Goal: Task Accomplishment & Management: Complete application form

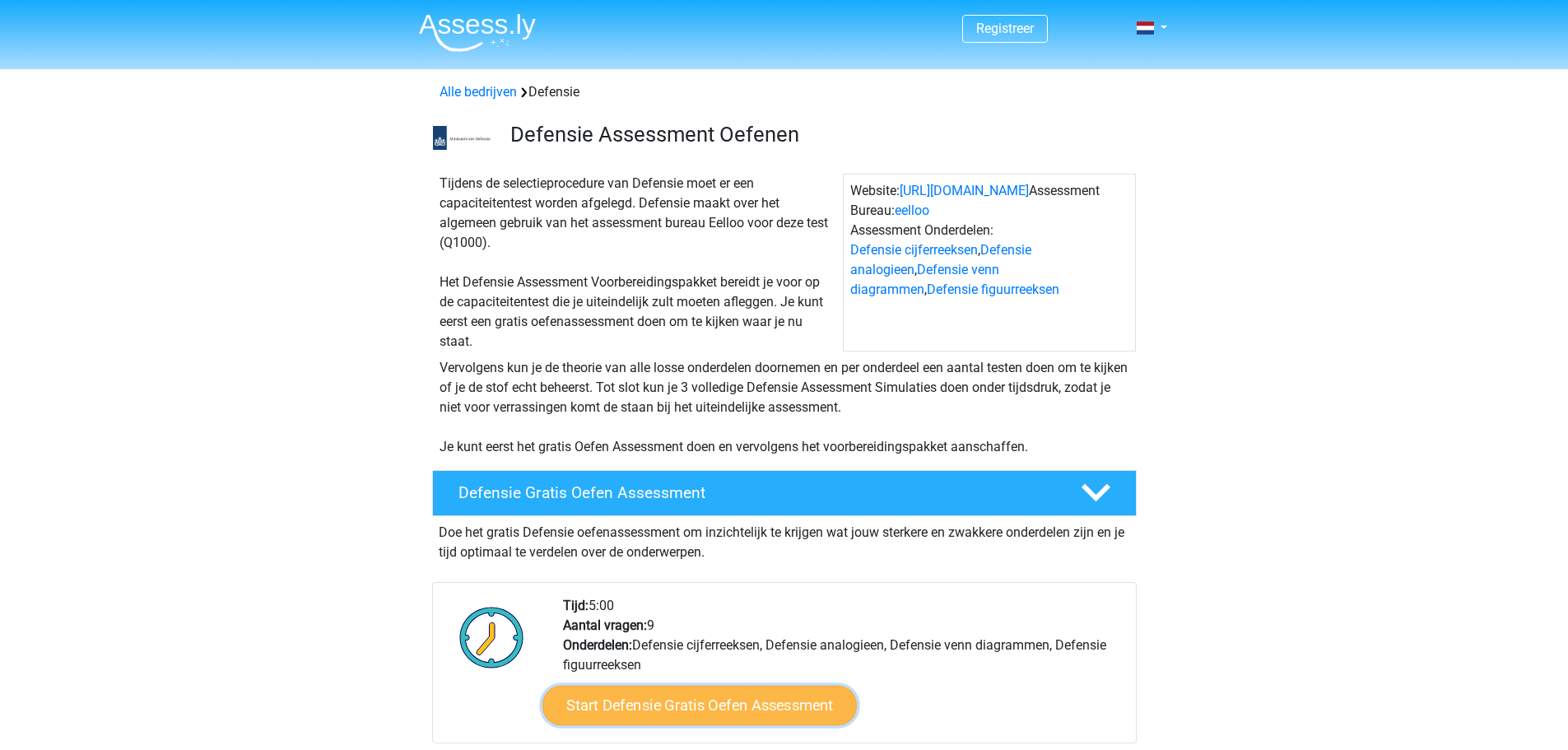
click at [752, 696] on link "Start Defensie Gratis Oefen Assessment" at bounding box center [699, 705] width 314 height 40
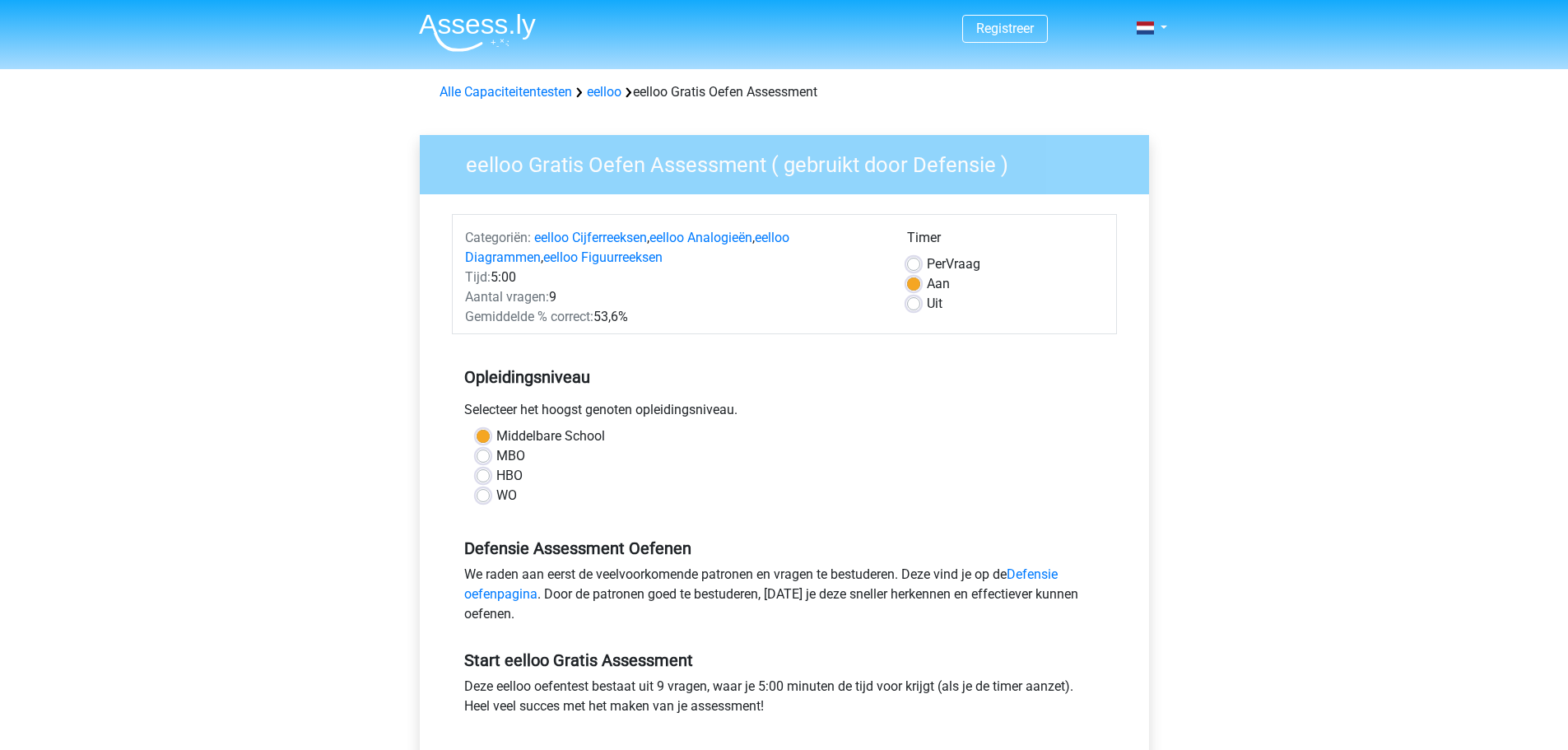
click at [496, 498] on label "WO" at bounding box center [507, 494] width 20 height 19
click at [478, 498] on input "WO" at bounding box center [483, 494] width 13 height 17
radio input "true"
click at [496, 437] on label "Middelbare School" at bounding box center [550, 435] width 108 height 19
click at [484, 437] on input "Middelbare School" at bounding box center [483, 434] width 13 height 17
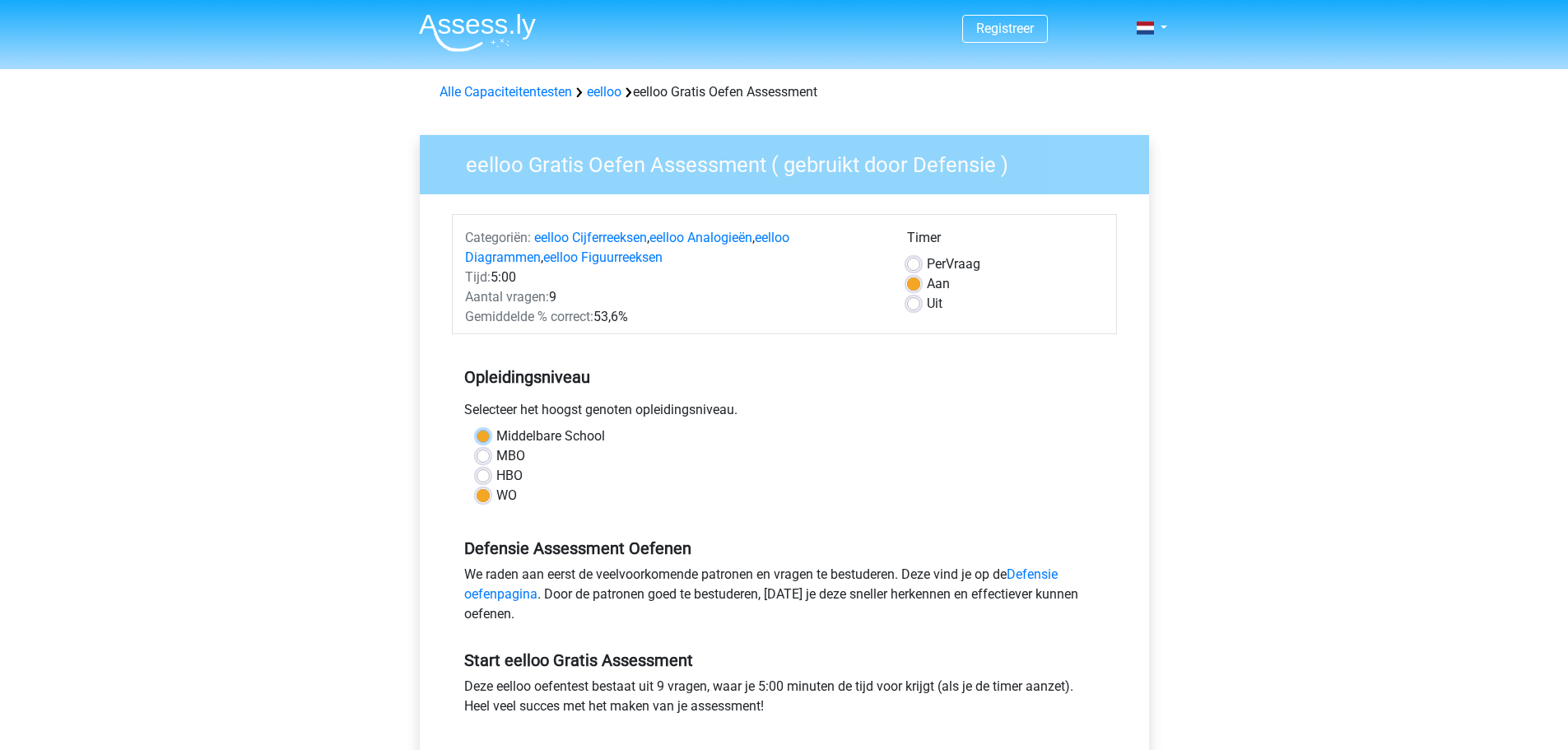
radio input "true"
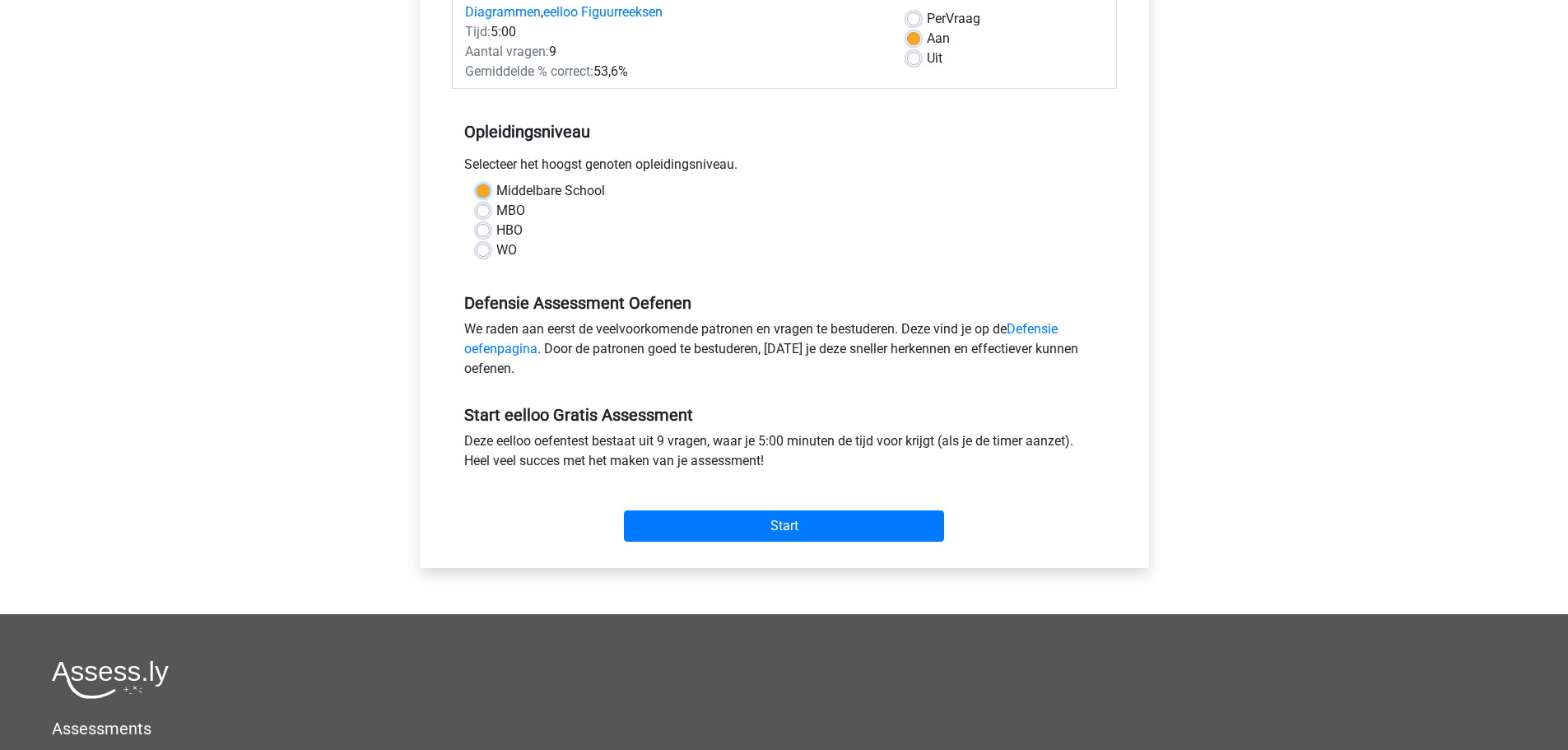
scroll to position [247, 0]
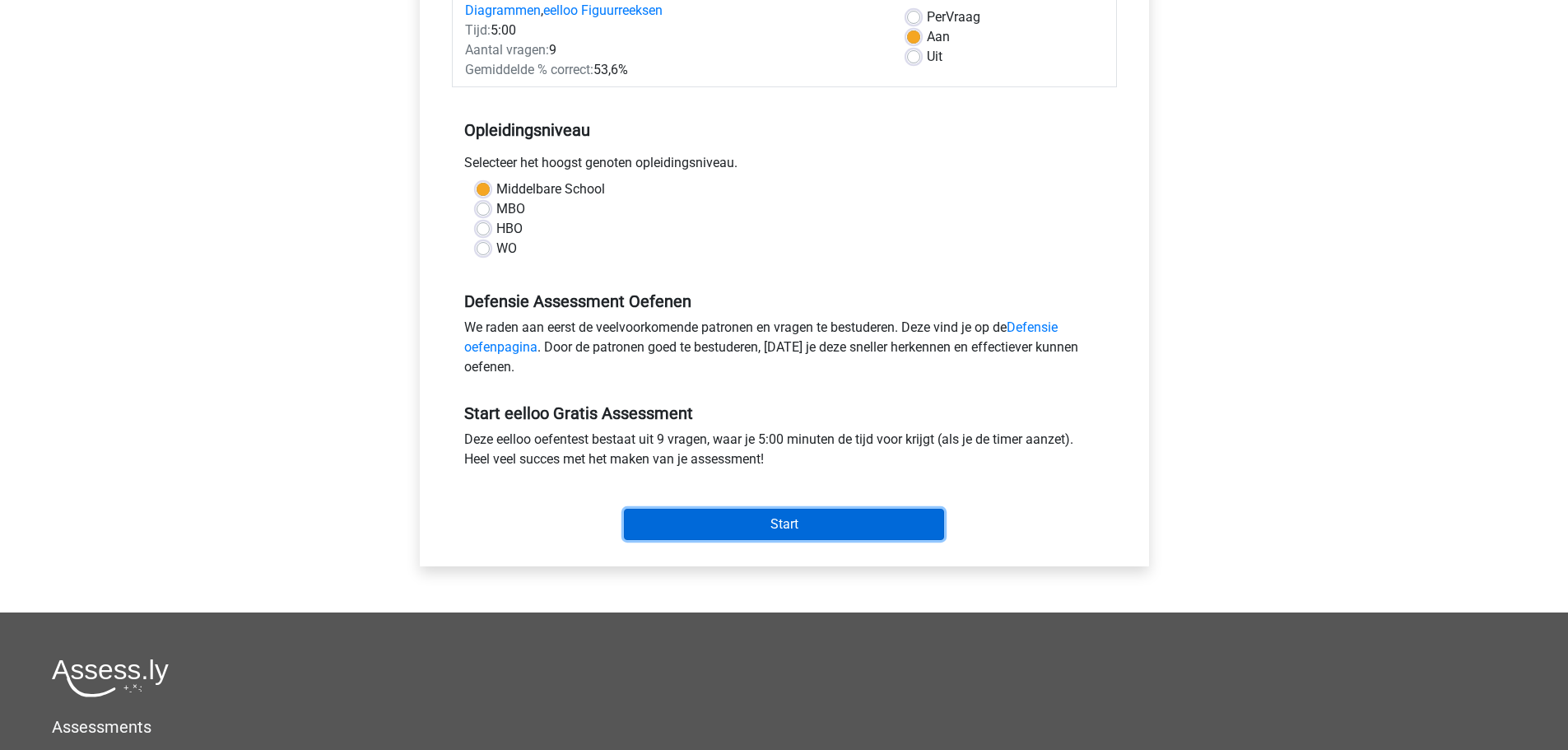
click at [797, 529] on input "Start" at bounding box center [784, 524] width 320 height 31
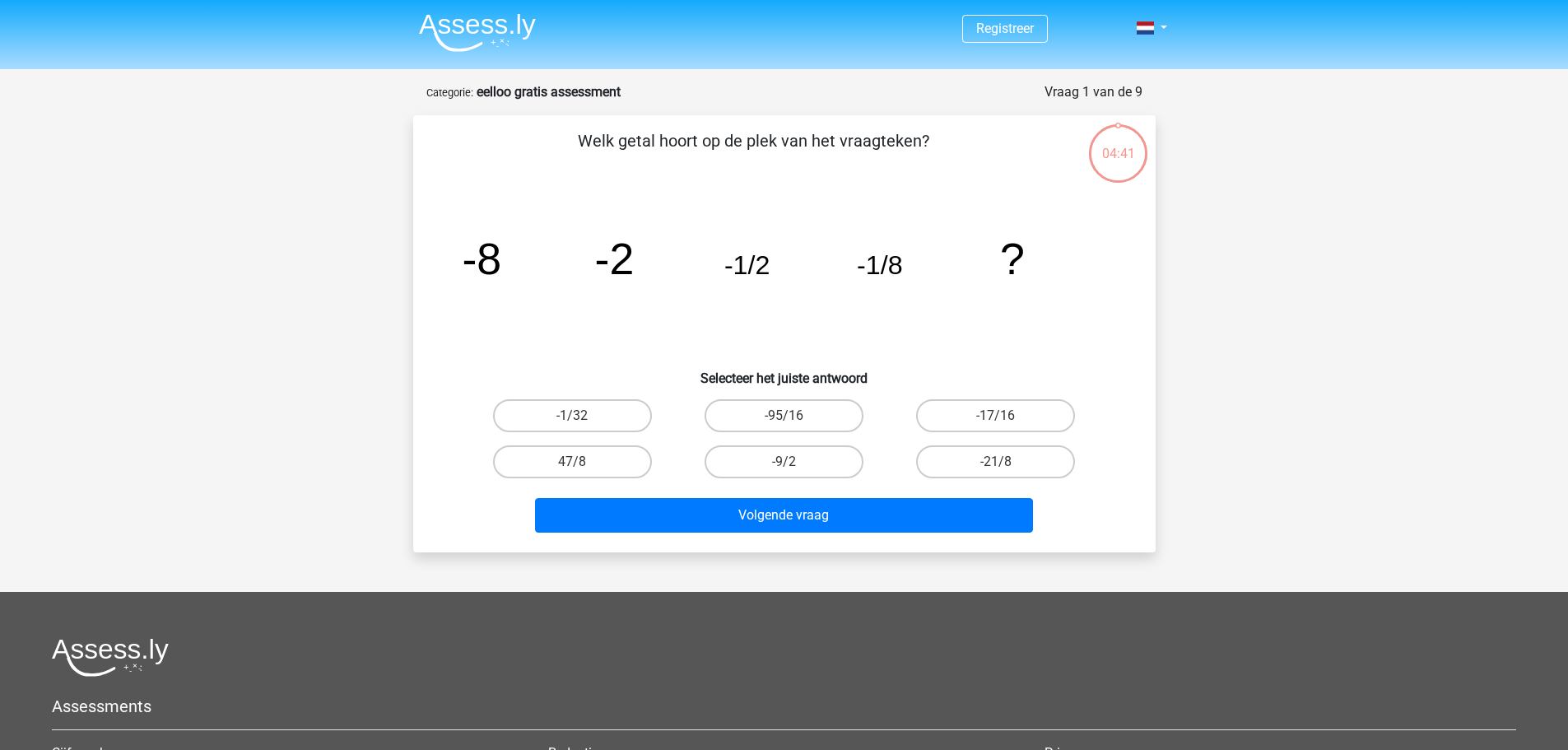
click at [582, 417] on input "-1/32" at bounding box center [578, 421] width 11 height 11
radio input "true"
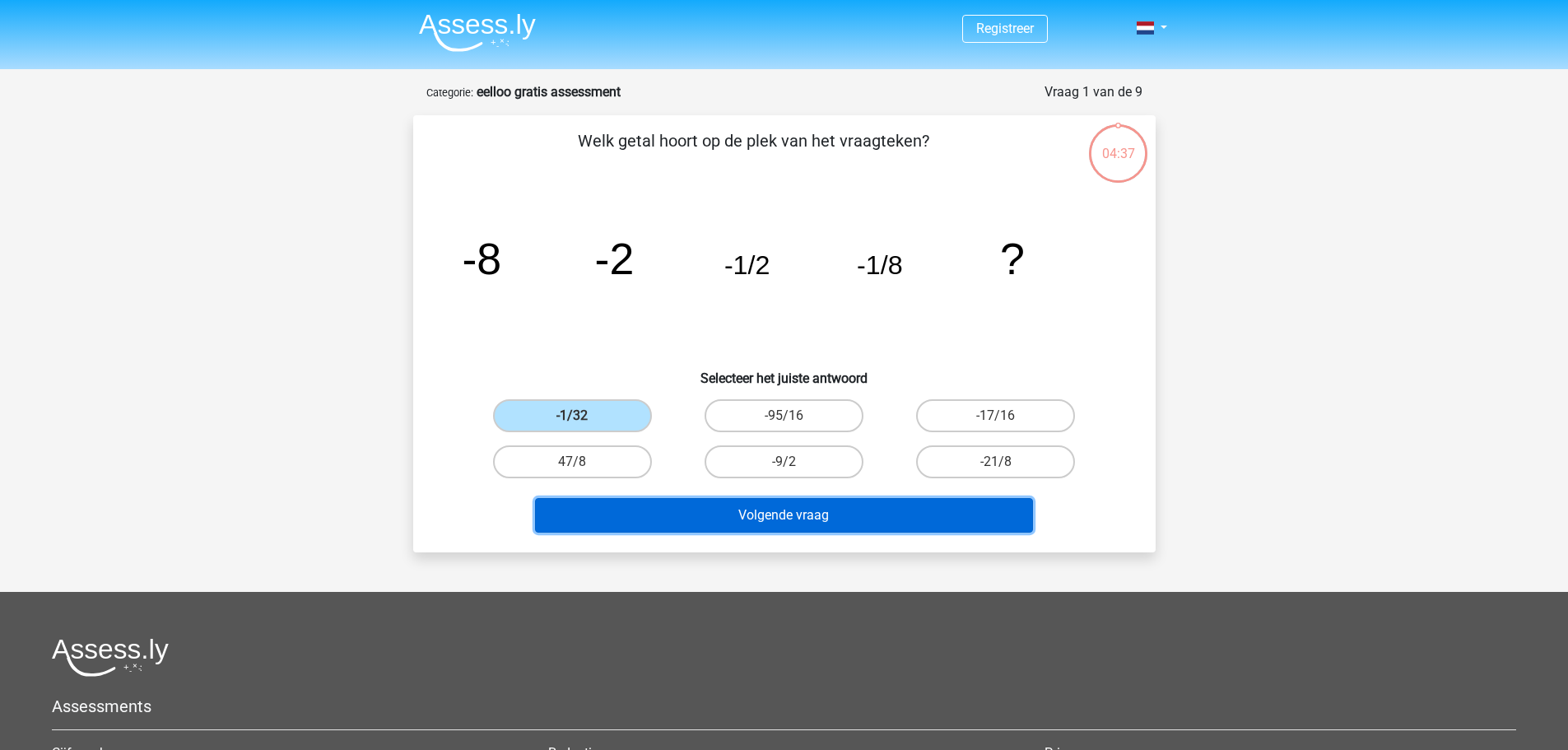
click at [817, 517] on button "Volgende vraag" at bounding box center [784, 515] width 498 height 34
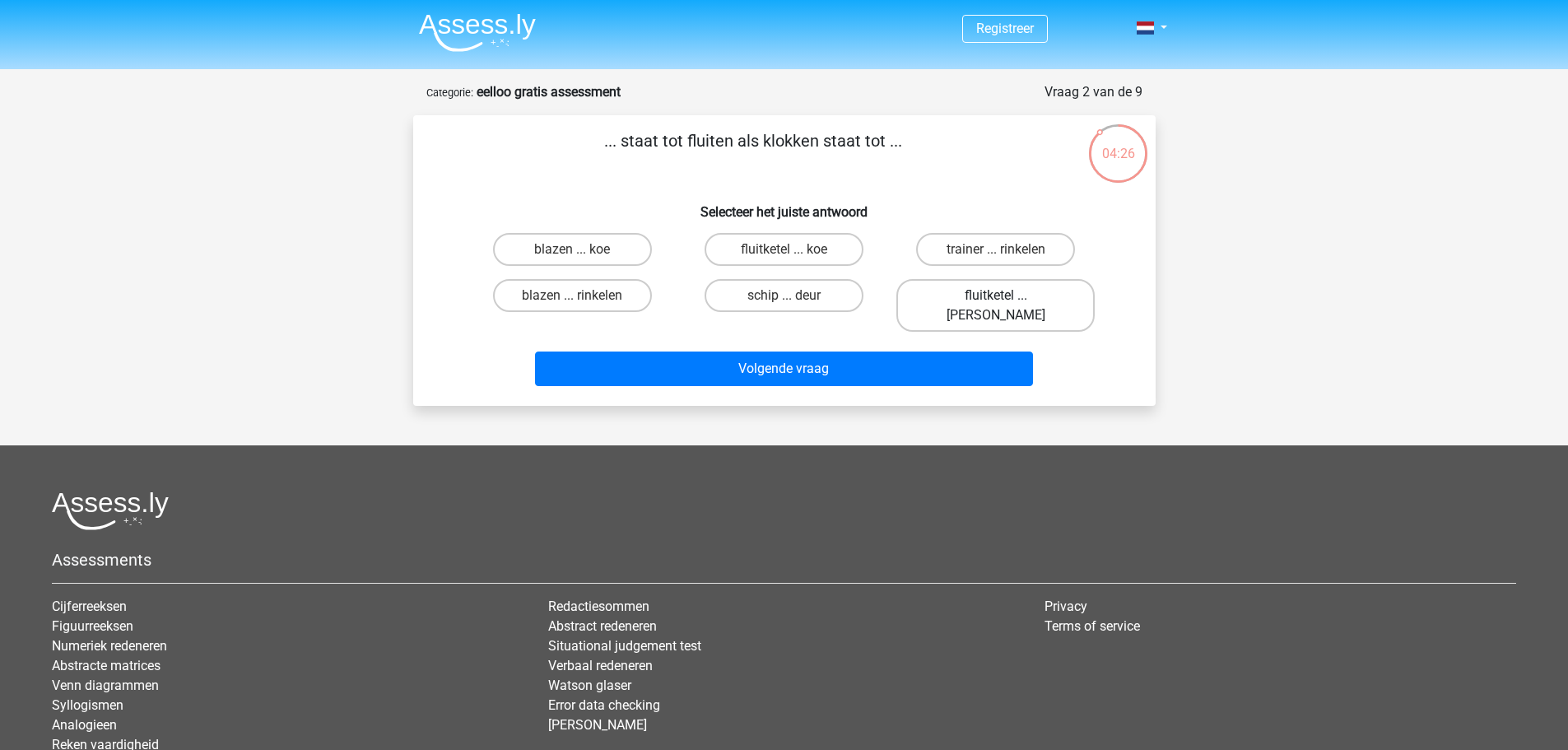
click at [1021, 294] on label "fluitketel ... luiden" at bounding box center [996, 305] width 198 height 53
click at [1007, 295] on input "fluitketel ... luiden" at bounding box center [1001, 301] width 11 height 11
radio input "true"
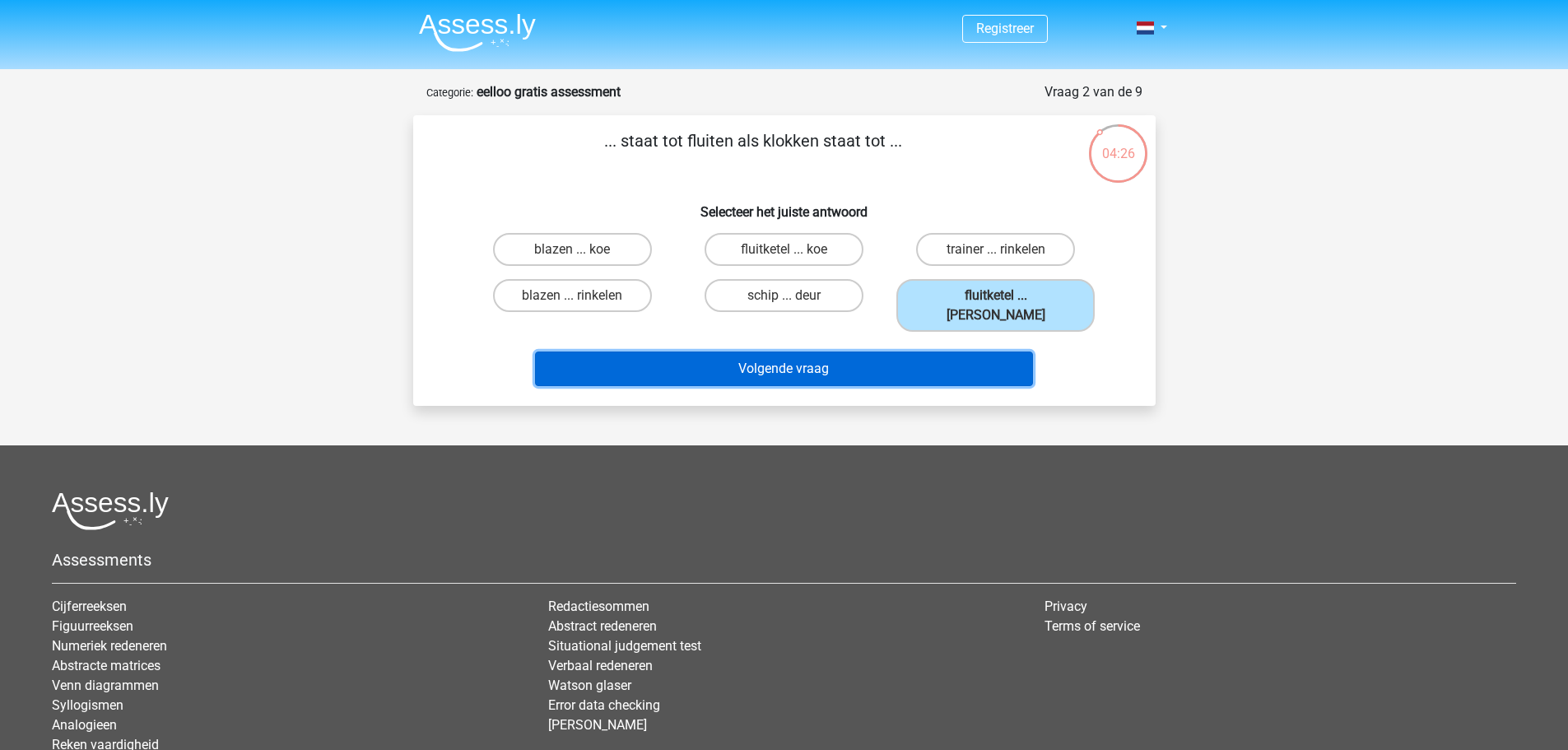
click at [799, 356] on button "Volgende vraag" at bounding box center [784, 368] width 498 height 34
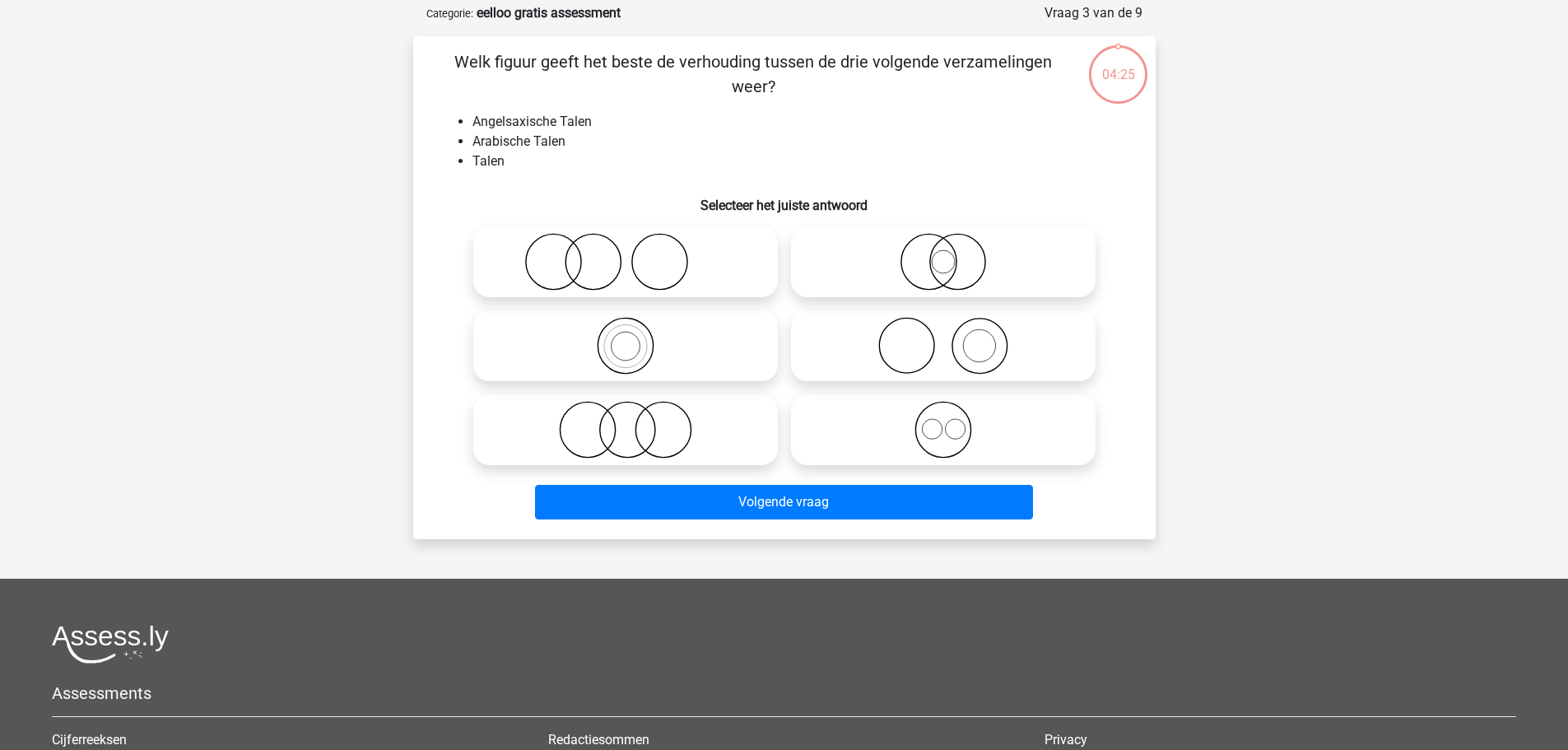
scroll to position [82, 0]
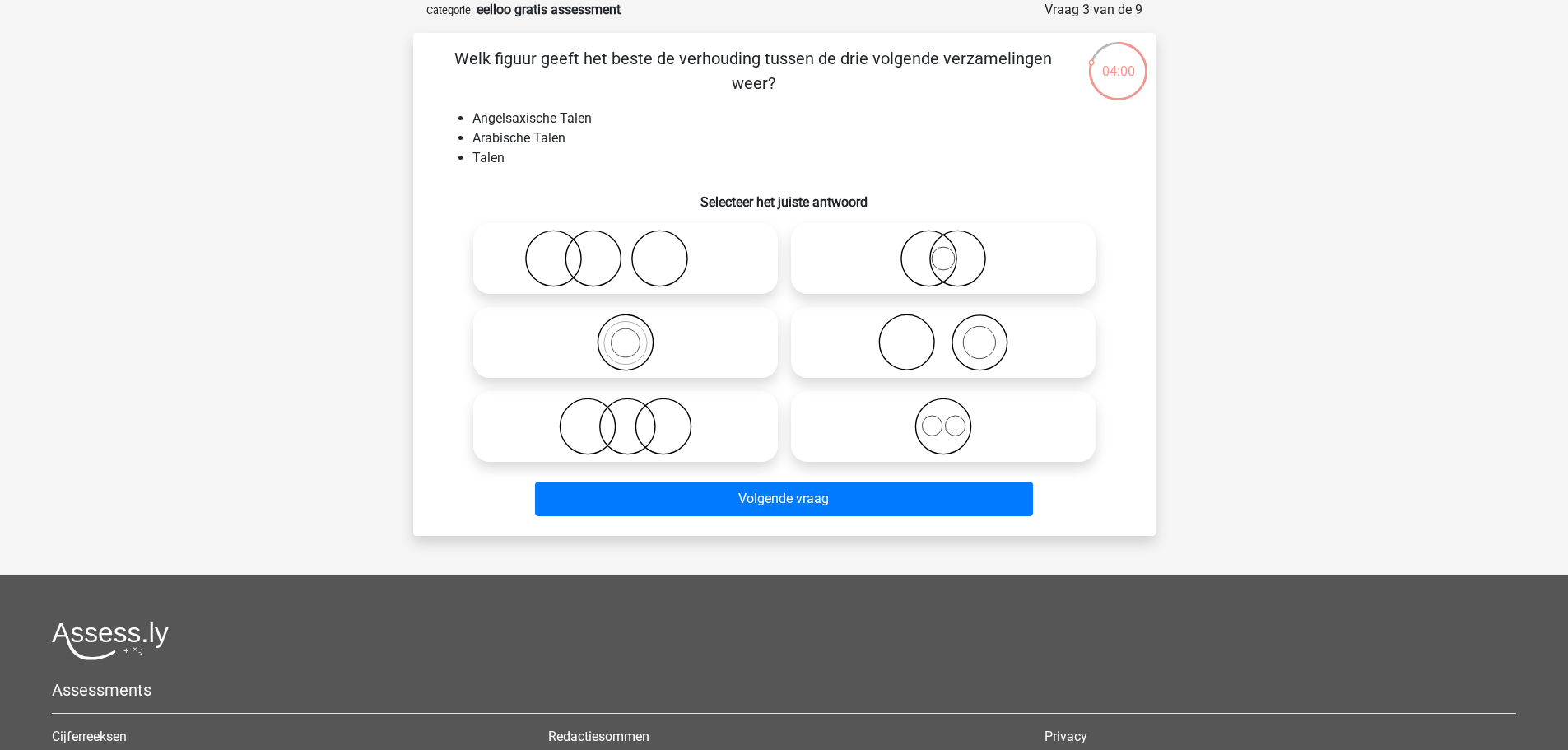
click at [942, 440] on icon at bounding box center [943, 426] width 292 height 57
click at [943, 418] on input "radio" at bounding box center [948, 413] width 11 height 11
radio input "true"
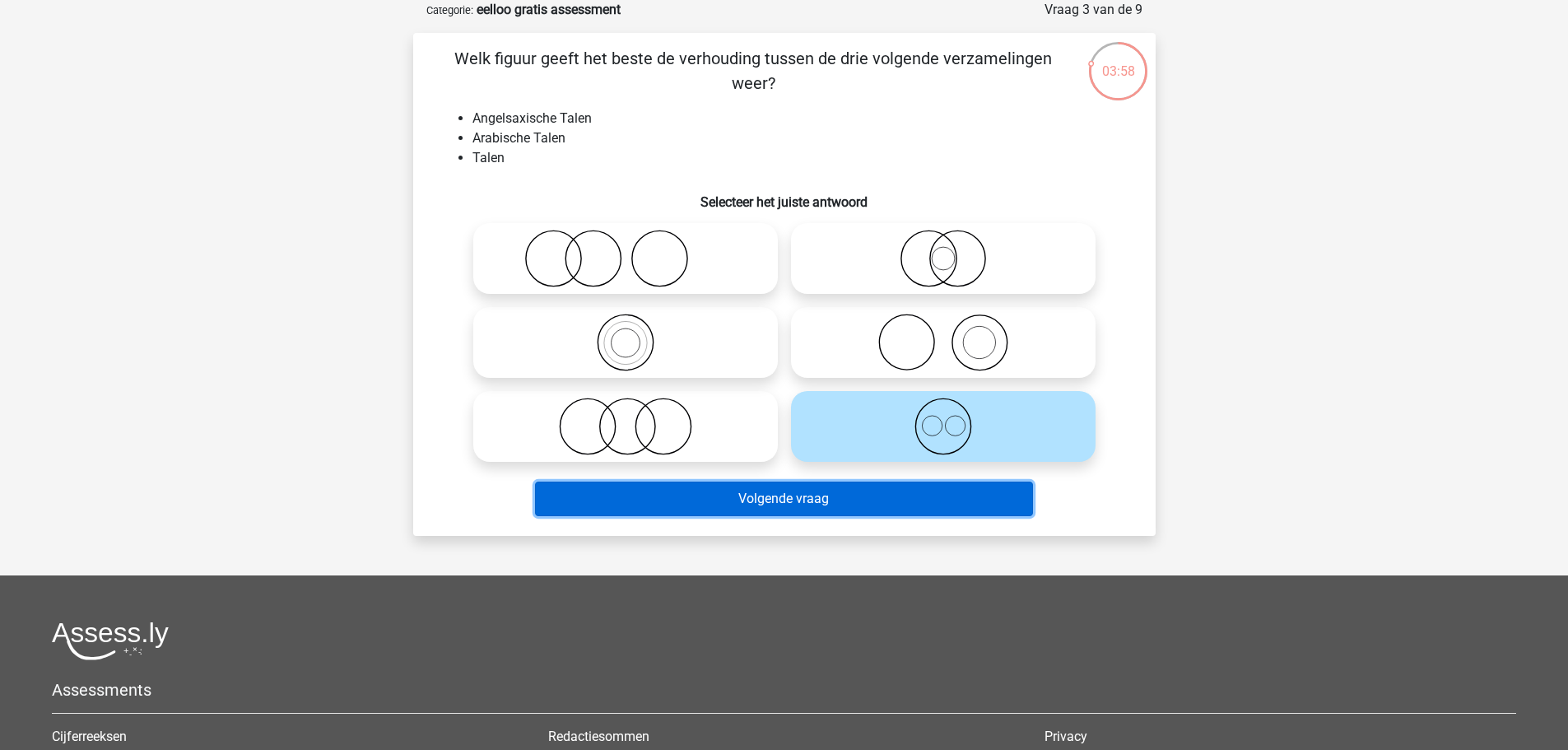
click at [880, 492] on button "Volgende vraag" at bounding box center [784, 498] width 498 height 34
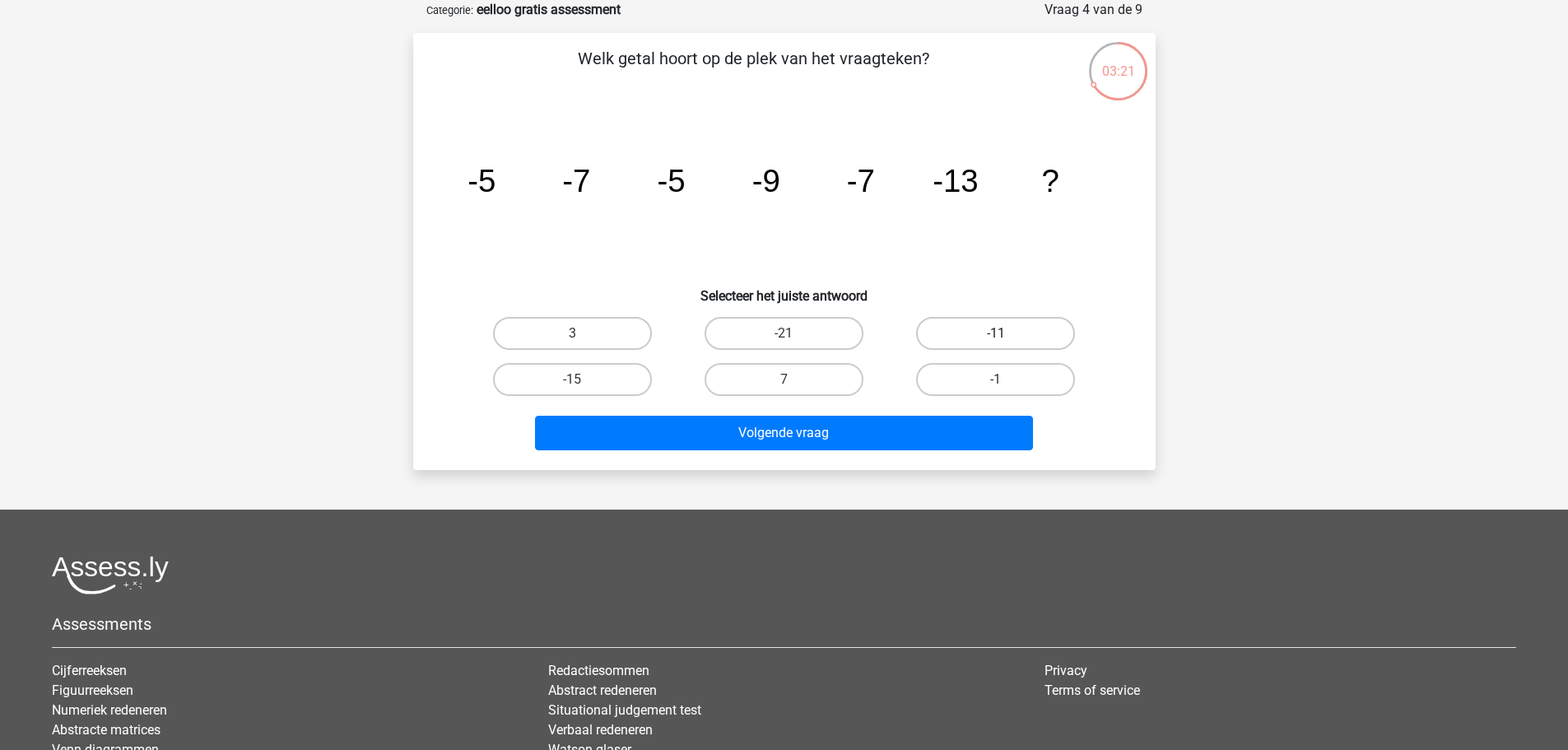
click at [1022, 331] on label "-11" at bounding box center [996, 333] width 159 height 33
click at [1007, 333] on input "-11" at bounding box center [1001, 339] width 11 height 11
radio input "true"
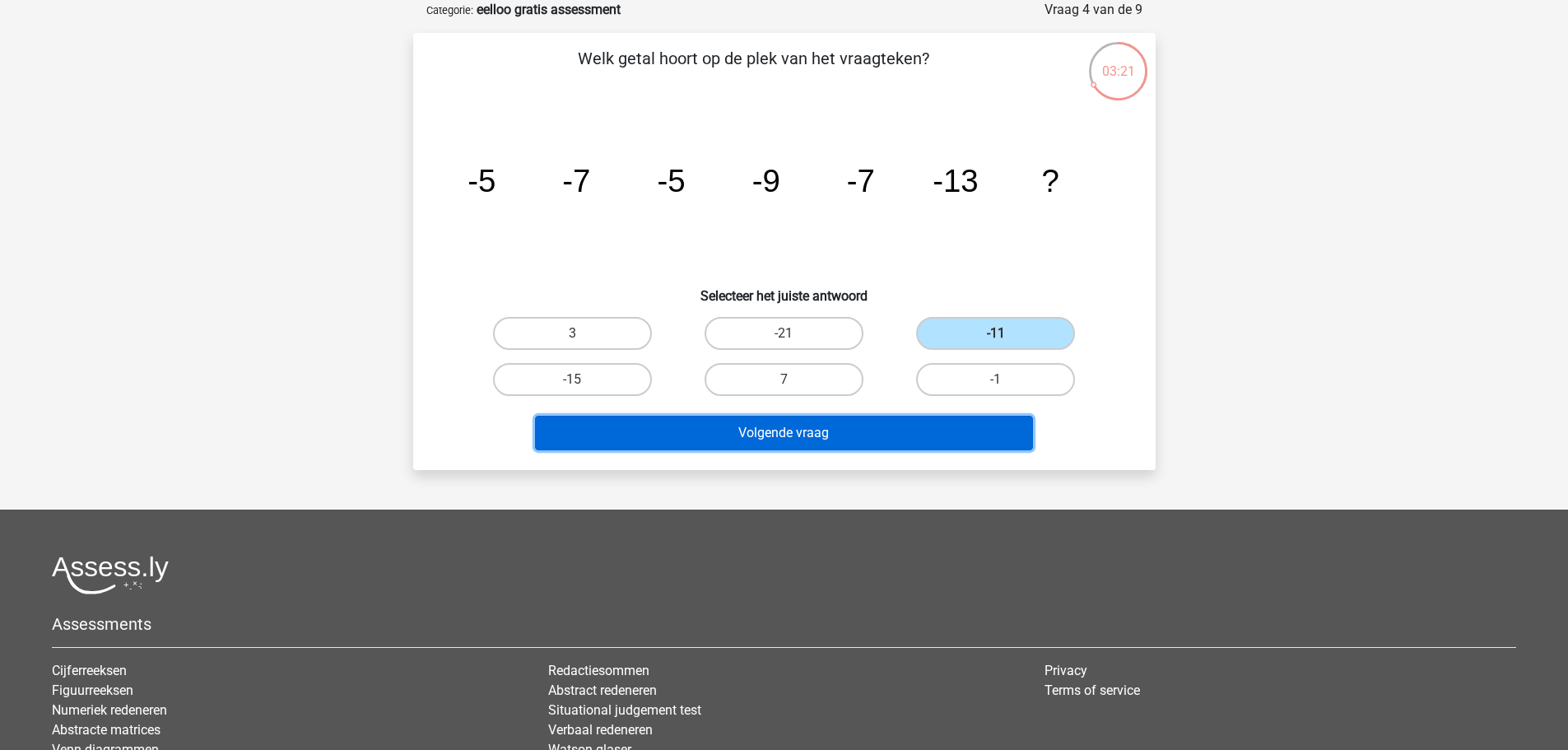
click at [900, 429] on button "Volgende vraag" at bounding box center [784, 432] width 498 height 34
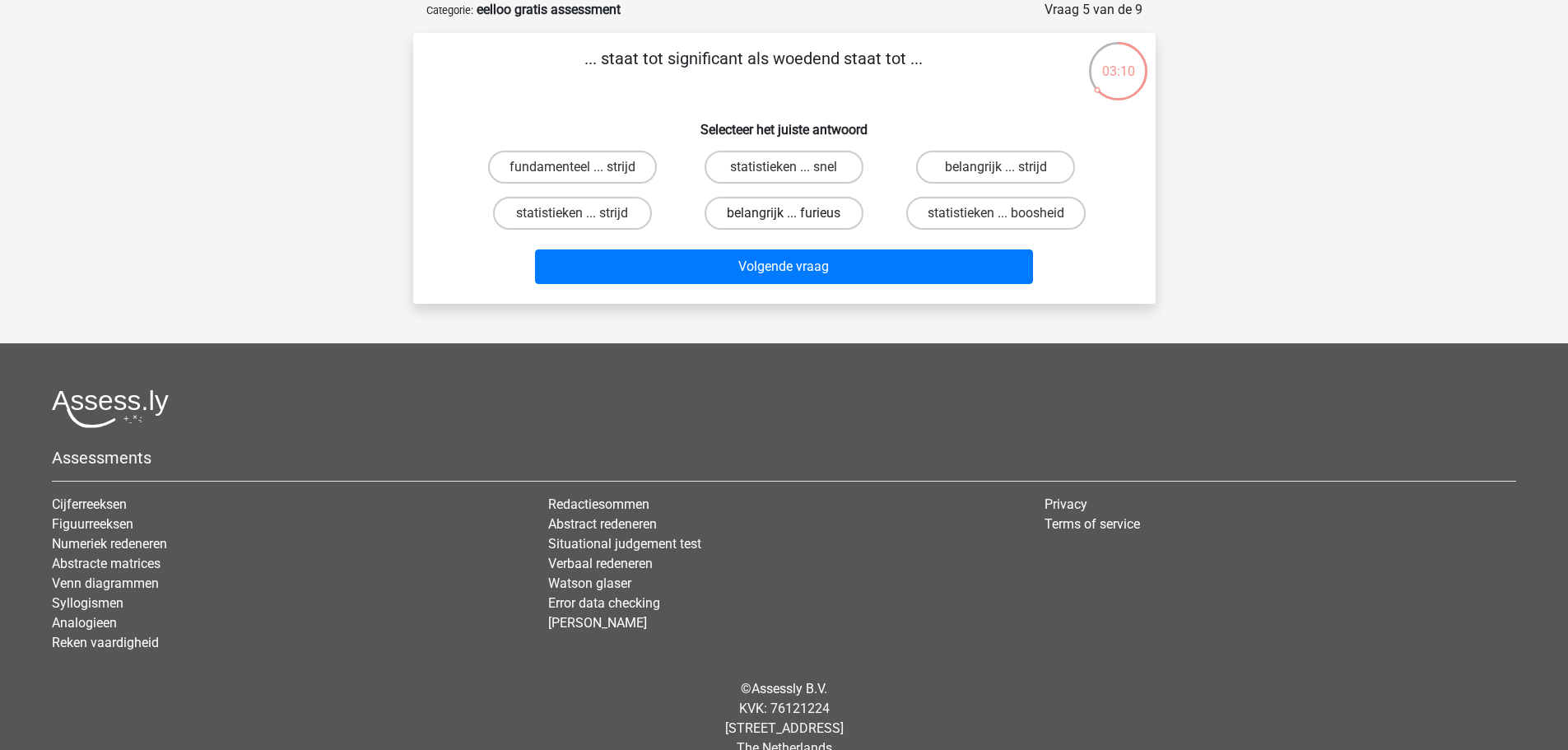
click at [775, 212] on label "belangrijk ... furieus" at bounding box center [784, 213] width 159 height 33
click at [784, 213] on input "belangrijk ... furieus" at bounding box center [789, 219] width 11 height 11
radio input "true"
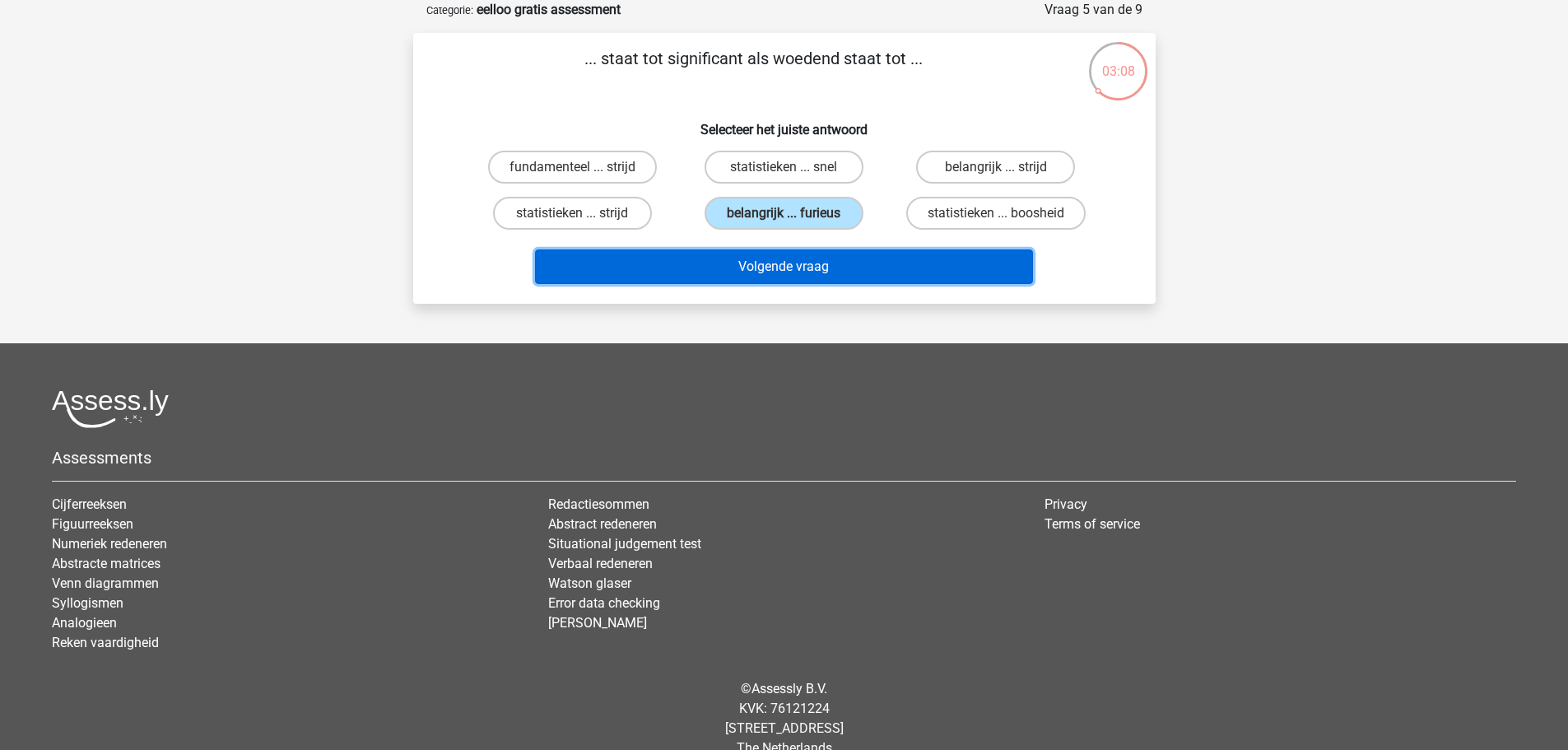
click at [813, 265] on button "Volgende vraag" at bounding box center [784, 266] width 498 height 34
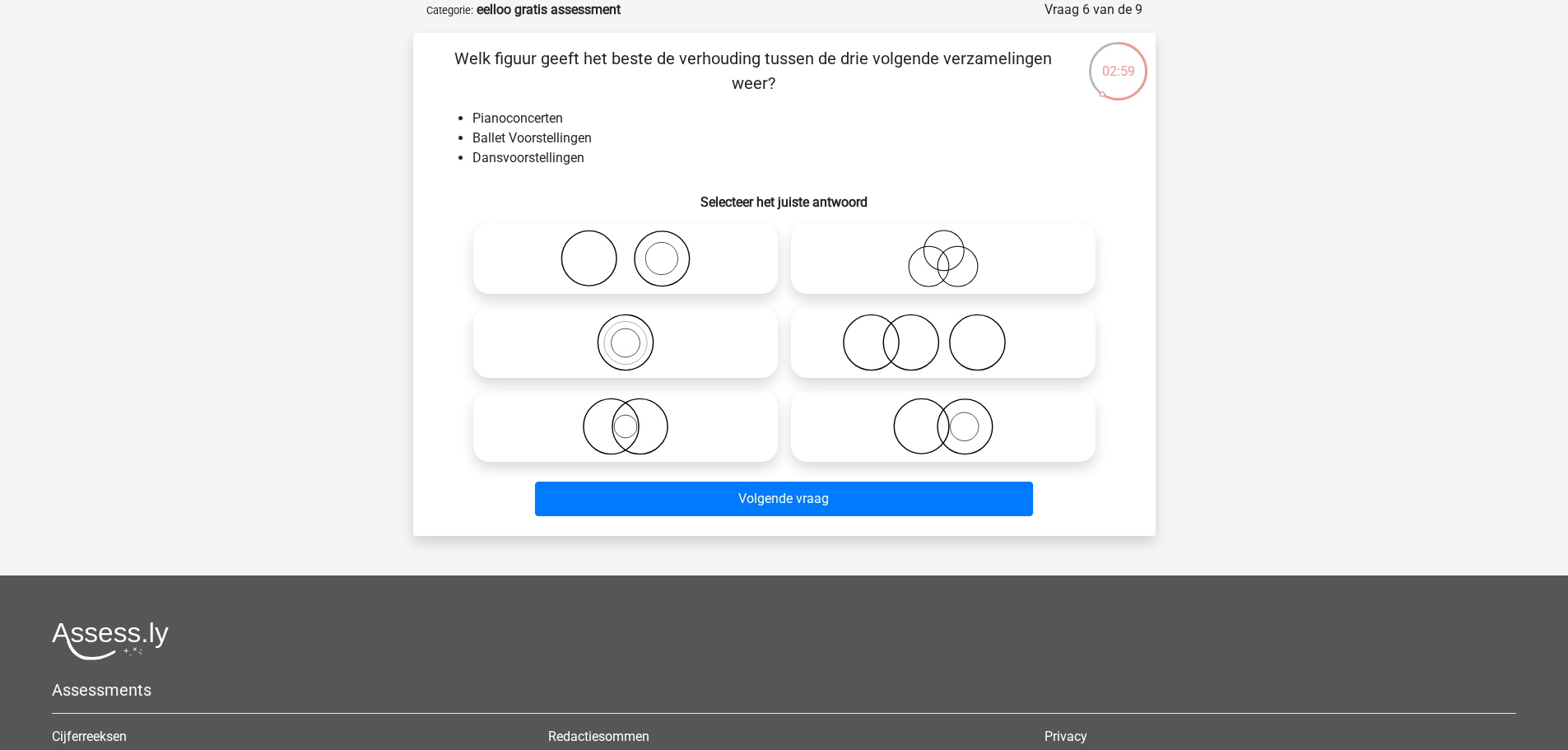
click at [920, 358] on icon at bounding box center [943, 343] width 292 height 57
click at [943, 334] on input "radio" at bounding box center [948, 329] width 11 height 11
radio input "true"
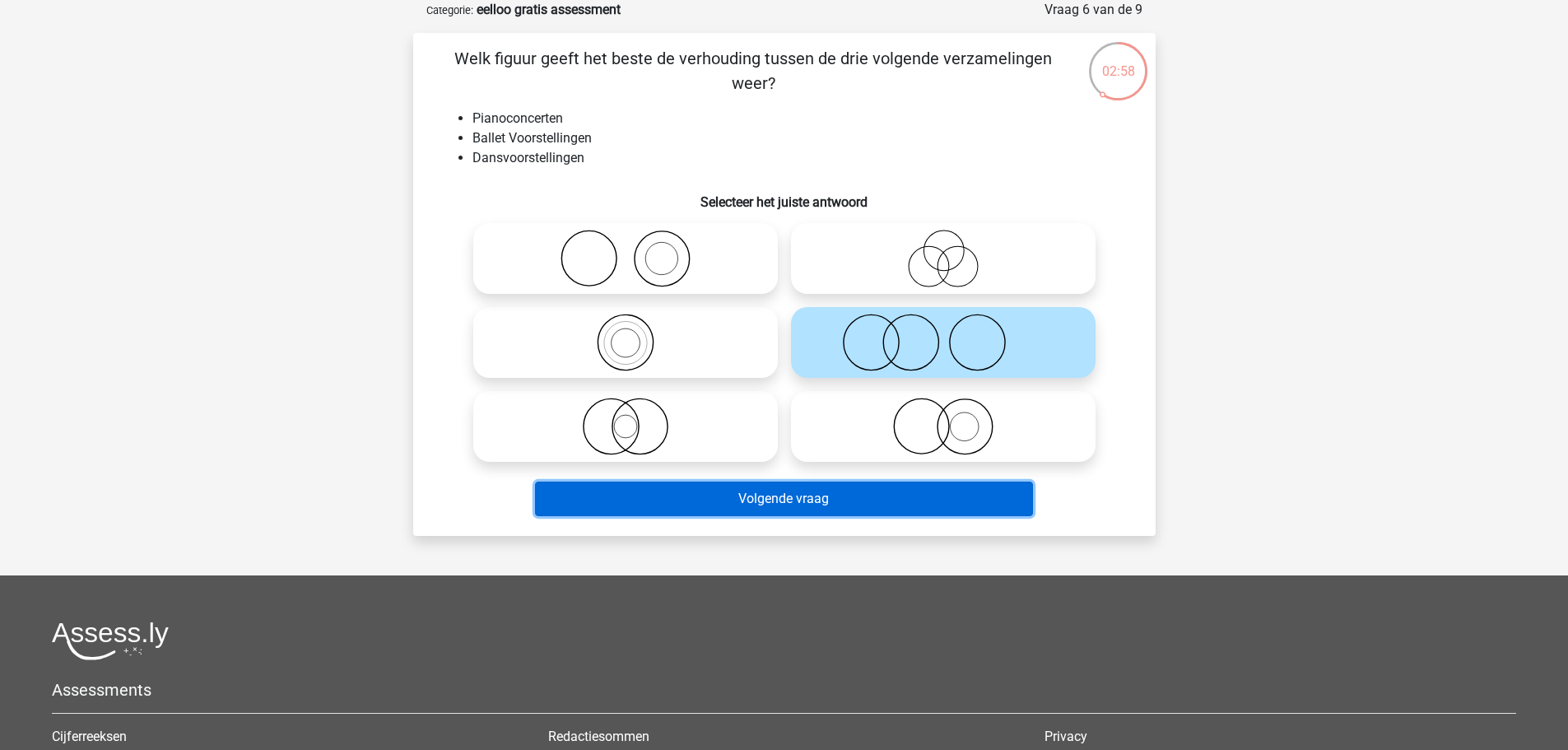
click at [810, 494] on button "Volgende vraag" at bounding box center [784, 498] width 498 height 34
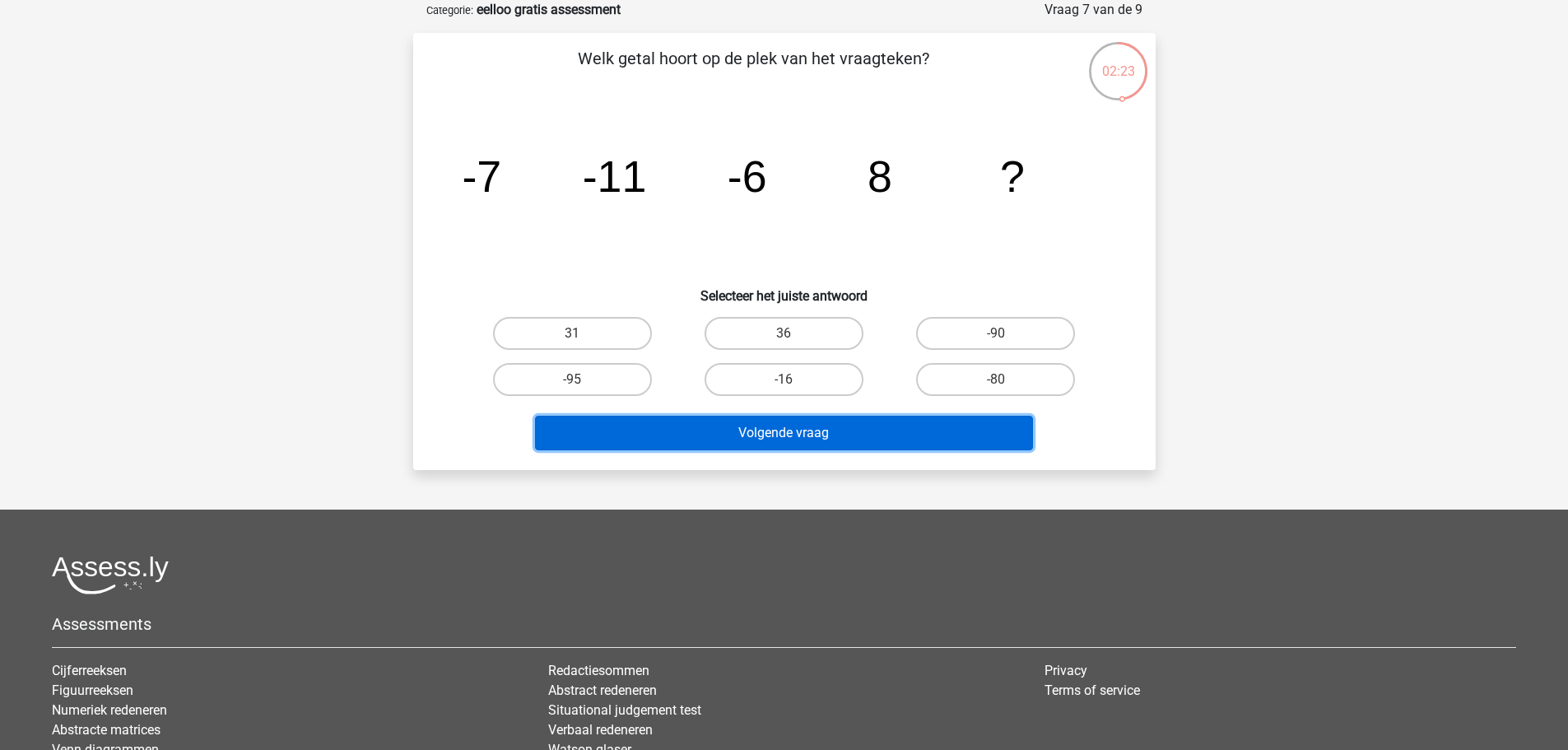
click at [801, 437] on button "Volgende vraag" at bounding box center [784, 432] width 498 height 34
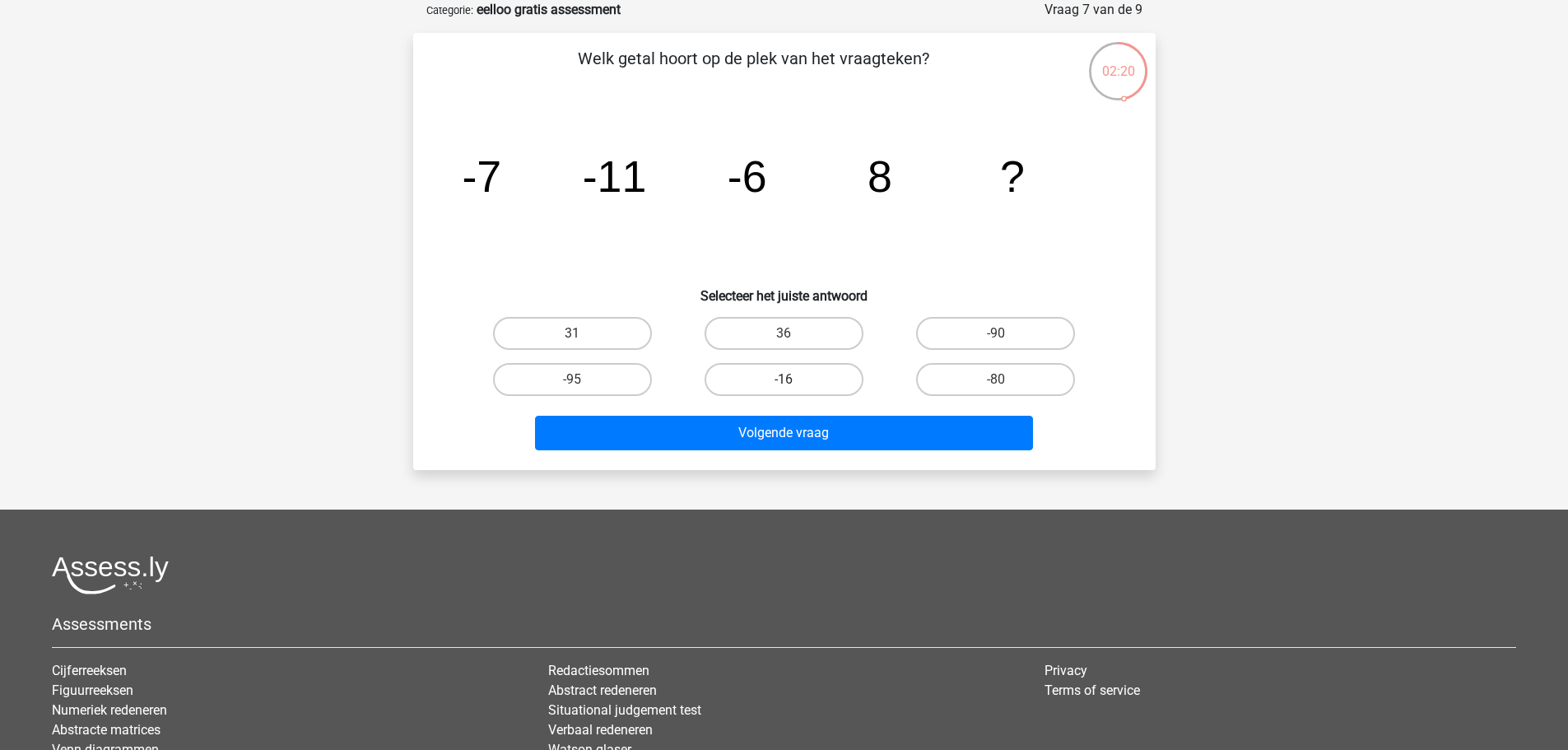
drag, startPoint x: 771, startPoint y: 372, endPoint x: 770, endPoint y: 383, distance: 11.0
click at [771, 375] on label "-16" at bounding box center [784, 380] width 159 height 33
click at [784, 380] on input "-16" at bounding box center [789, 385] width 11 height 11
radio input "true"
click at [795, 322] on label "36" at bounding box center [784, 333] width 159 height 33
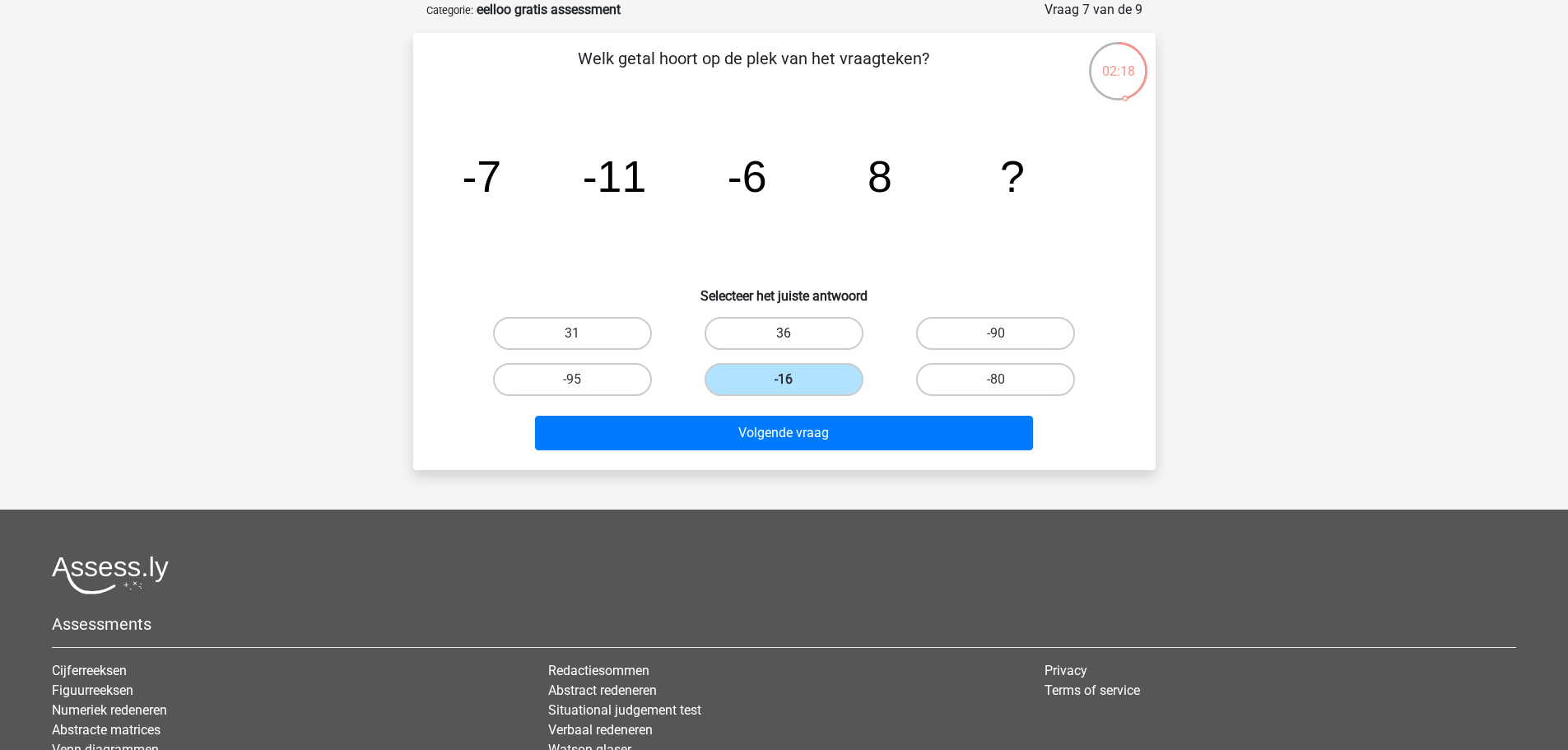
click at [795, 333] on input "36" at bounding box center [789, 339] width 11 height 11
radio input "true"
click at [601, 329] on label "31" at bounding box center [572, 333] width 159 height 33
click at [583, 333] on input "31" at bounding box center [578, 339] width 11 height 11
radio input "true"
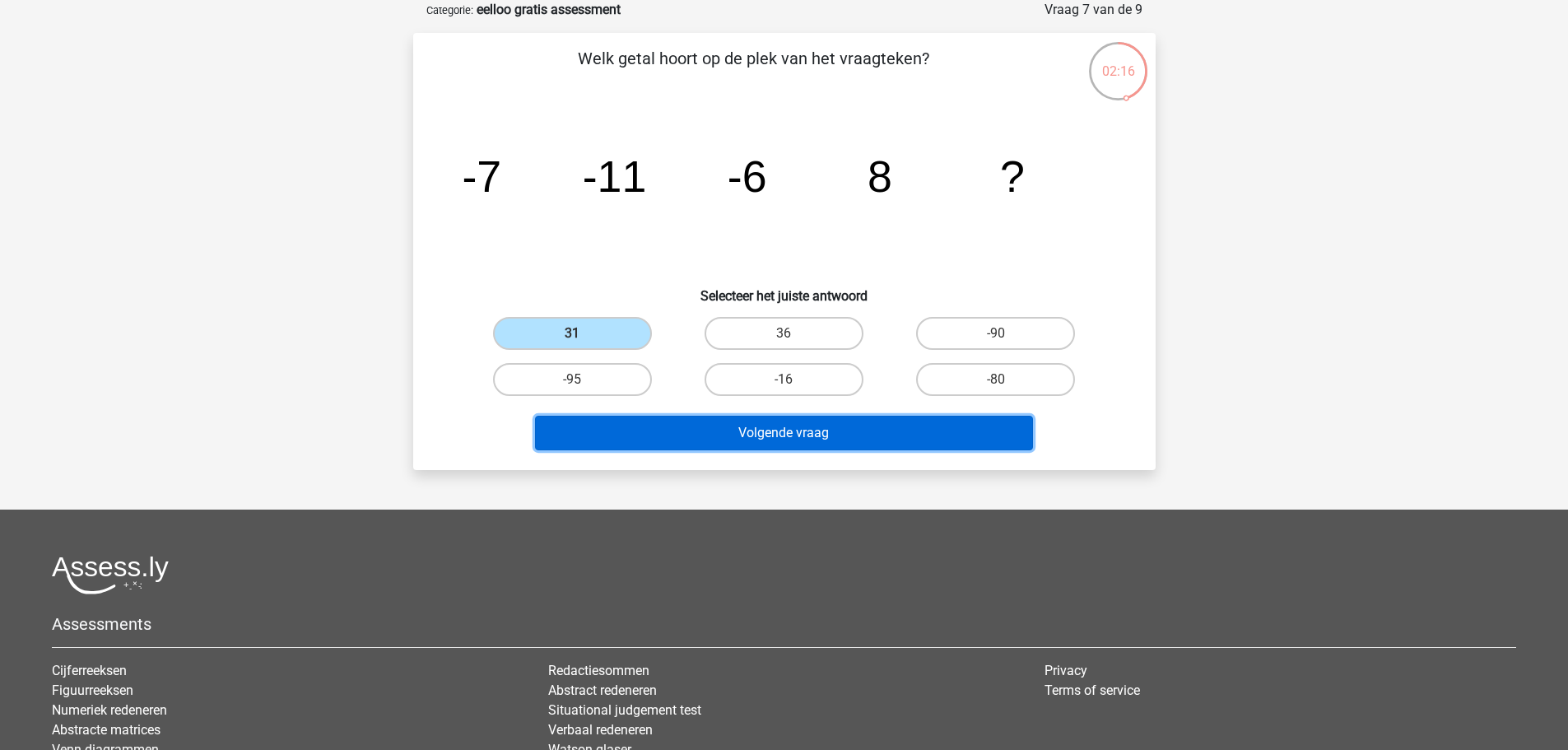
click at [769, 431] on button "Volgende vraag" at bounding box center [784, 432] width 498 height 34
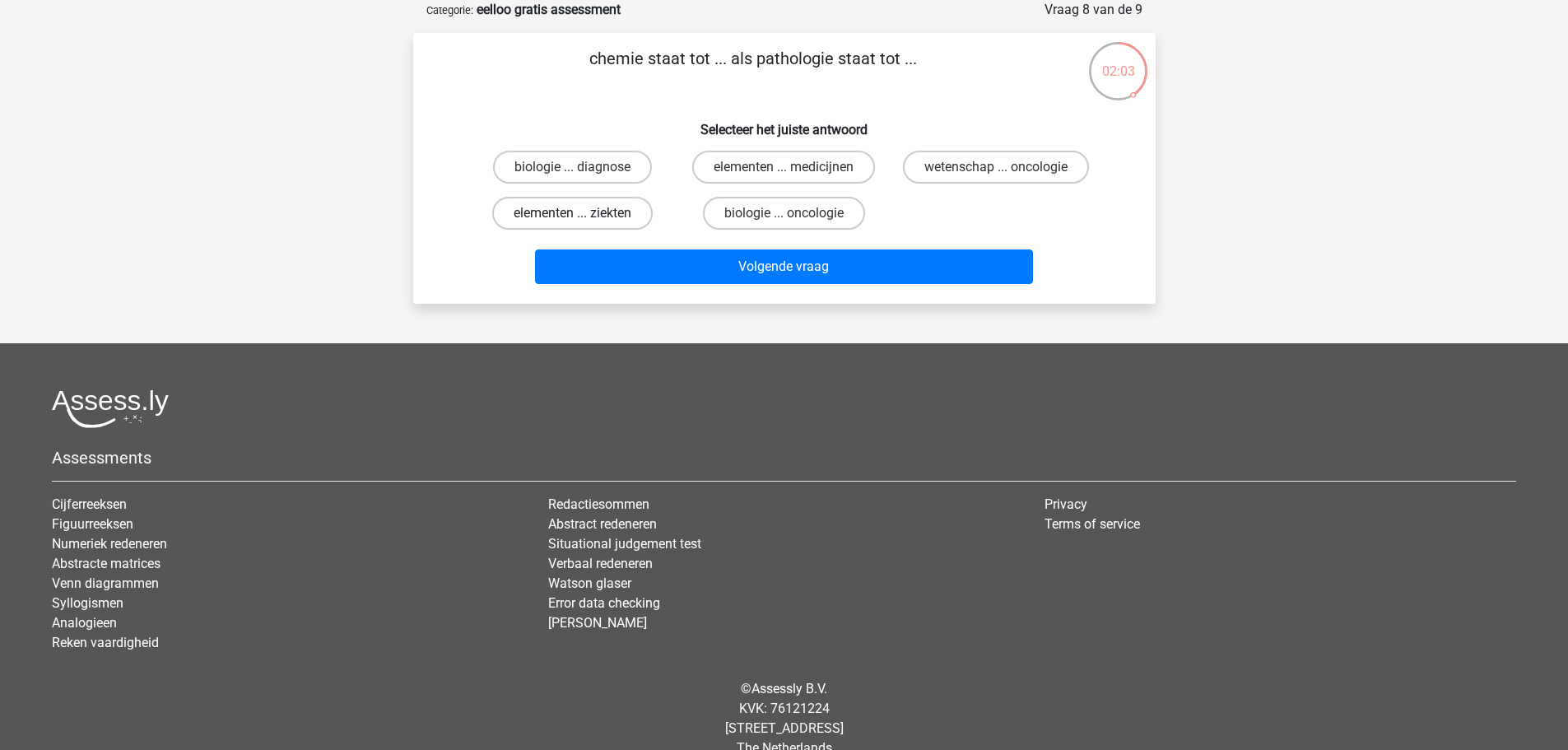
click at [585, 208] on label "elementen ... ziekten" at bounding box center [571, 213] width 160 height 33
click at [583, 213] on input "elementen ... ziekten" at bounding box center [578, 219] width 11 height 11
radio input "true"
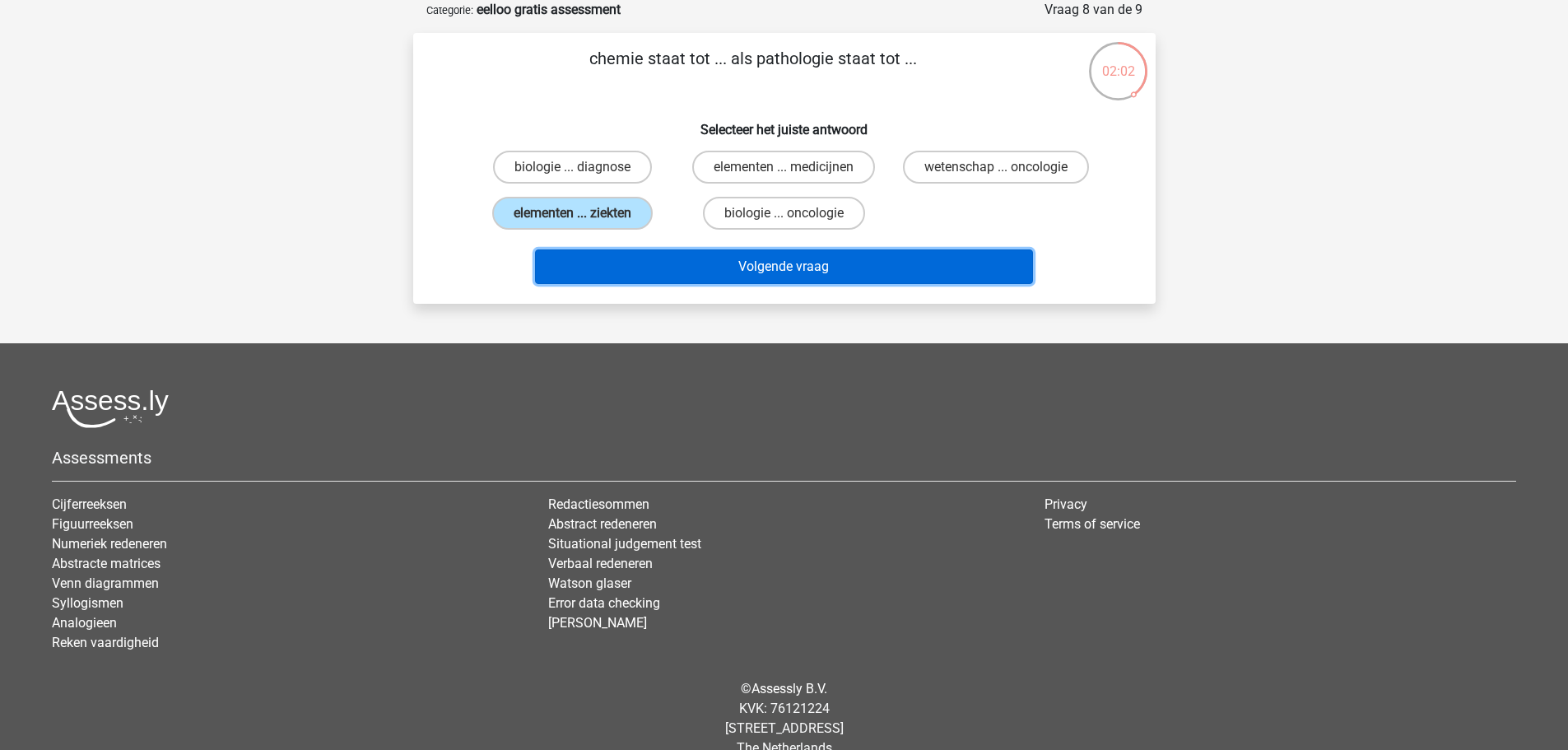
click at [767, 264] on button "Volgende vraag" at bounding box center [784, 266] width 498 height 34
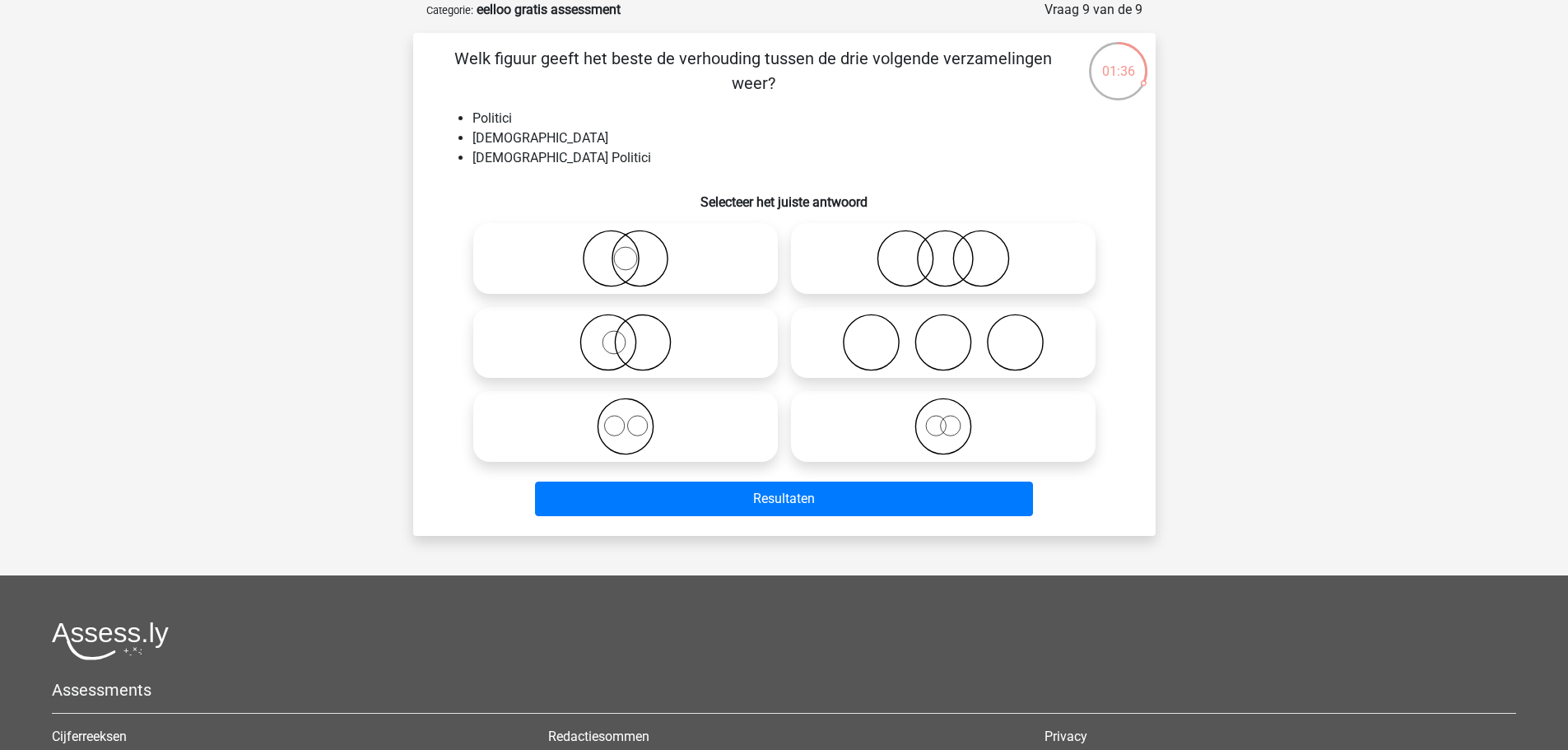
click at [629, 263] on icon at bounding box center [625, 258] width 292 height 57
click at [629, 250] on input "radio" at bounding box center [631, 245] width 11 height 11
radio input "true"
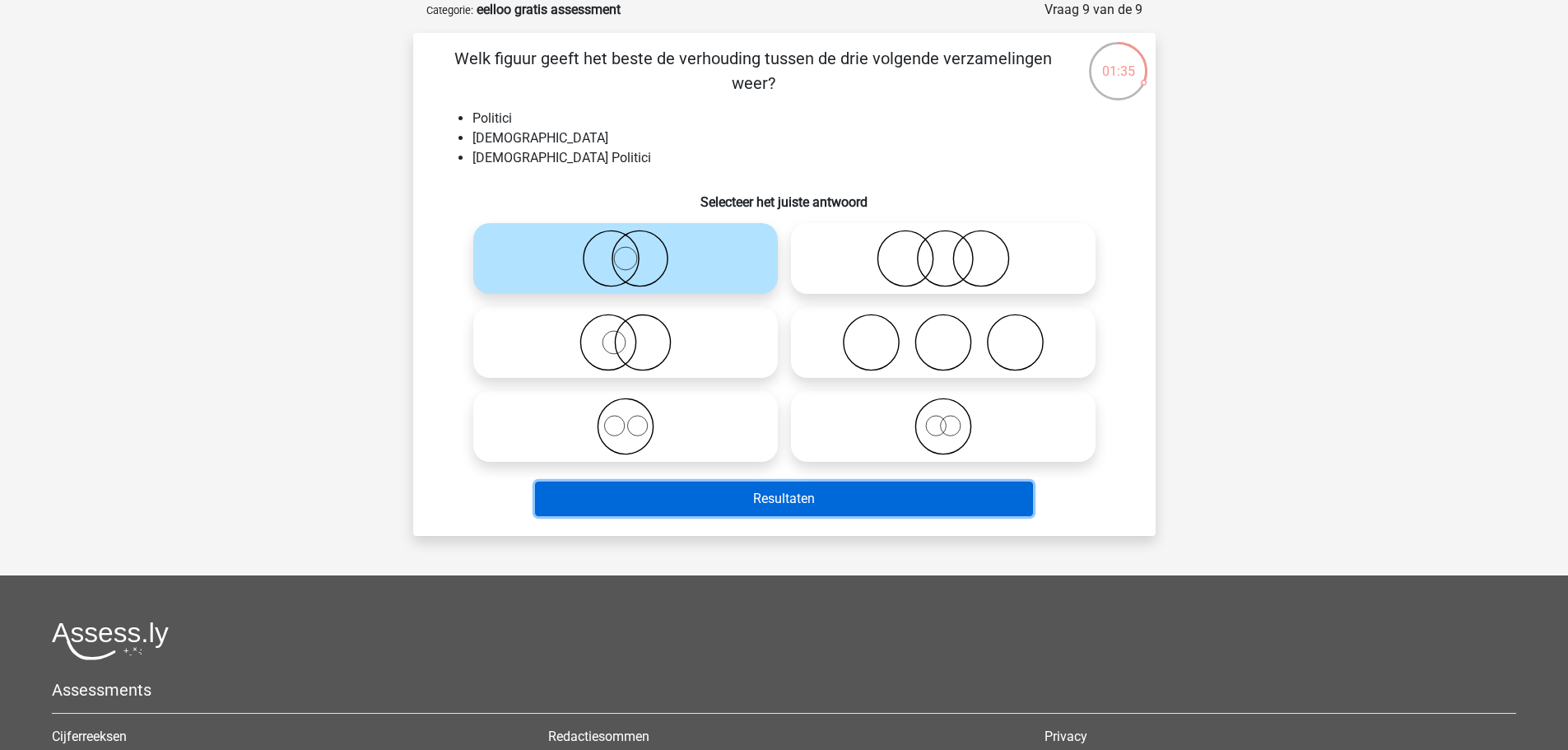
click at [823, 495] on button "Resultaten" at bounding box center [784, 498] width 498 height 34
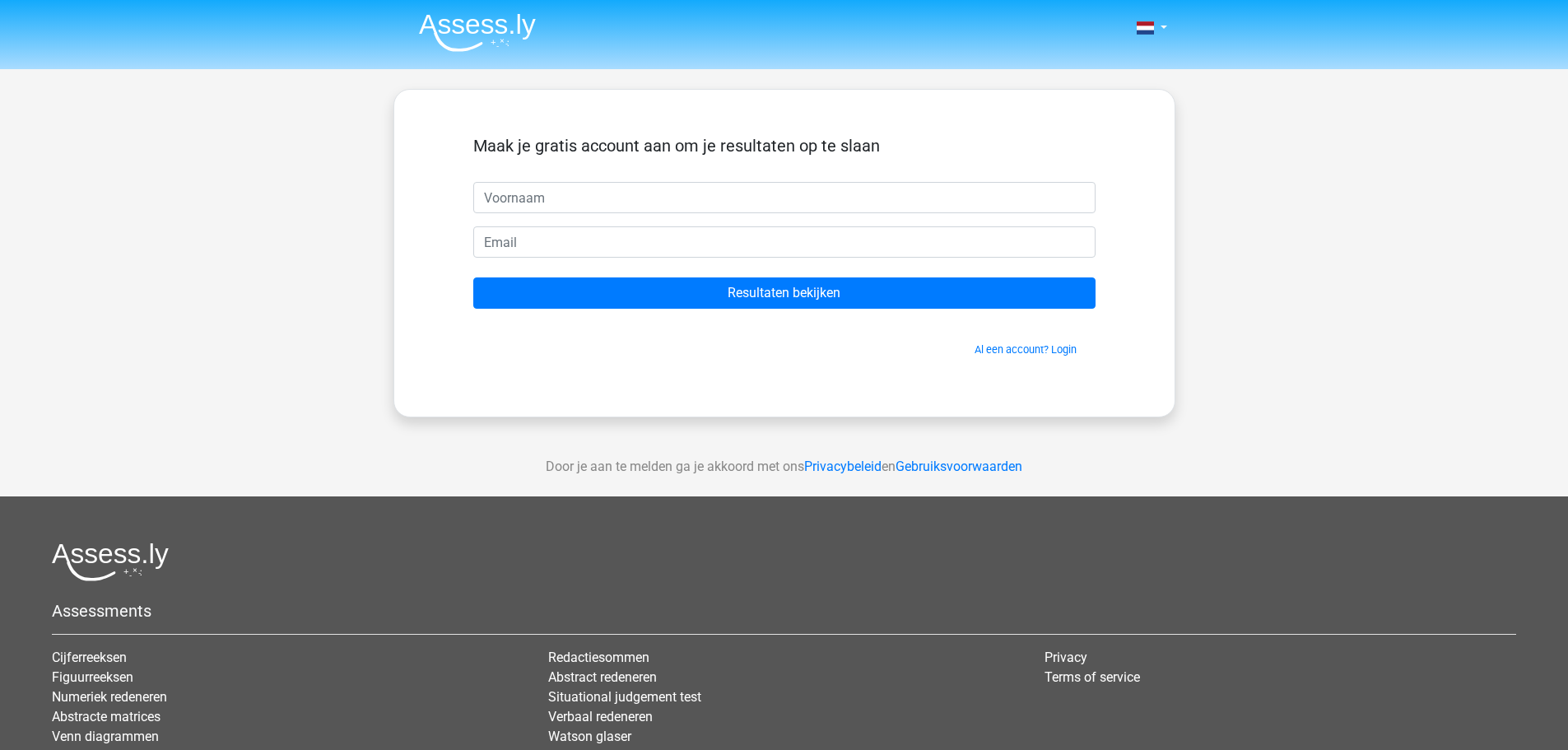
click at [688, 204] on input "text" at bounding box center [784, 197] width 622 height 31
type input "Evelyn"
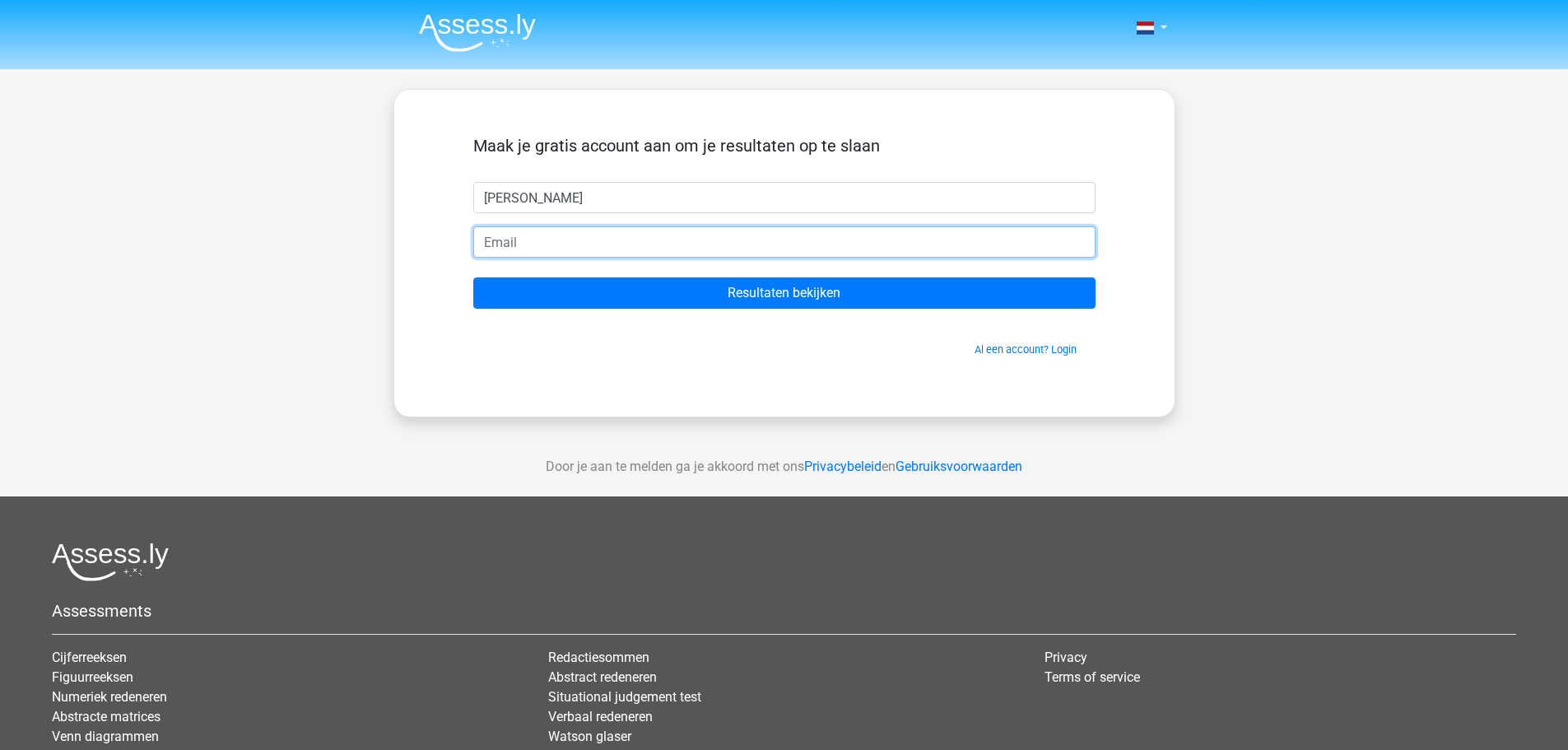
click at [531, 248] on input "email" at bounding box center [784, 242] width 622 height 31
type input "evelyn.dhondt.1977@gmail.com"
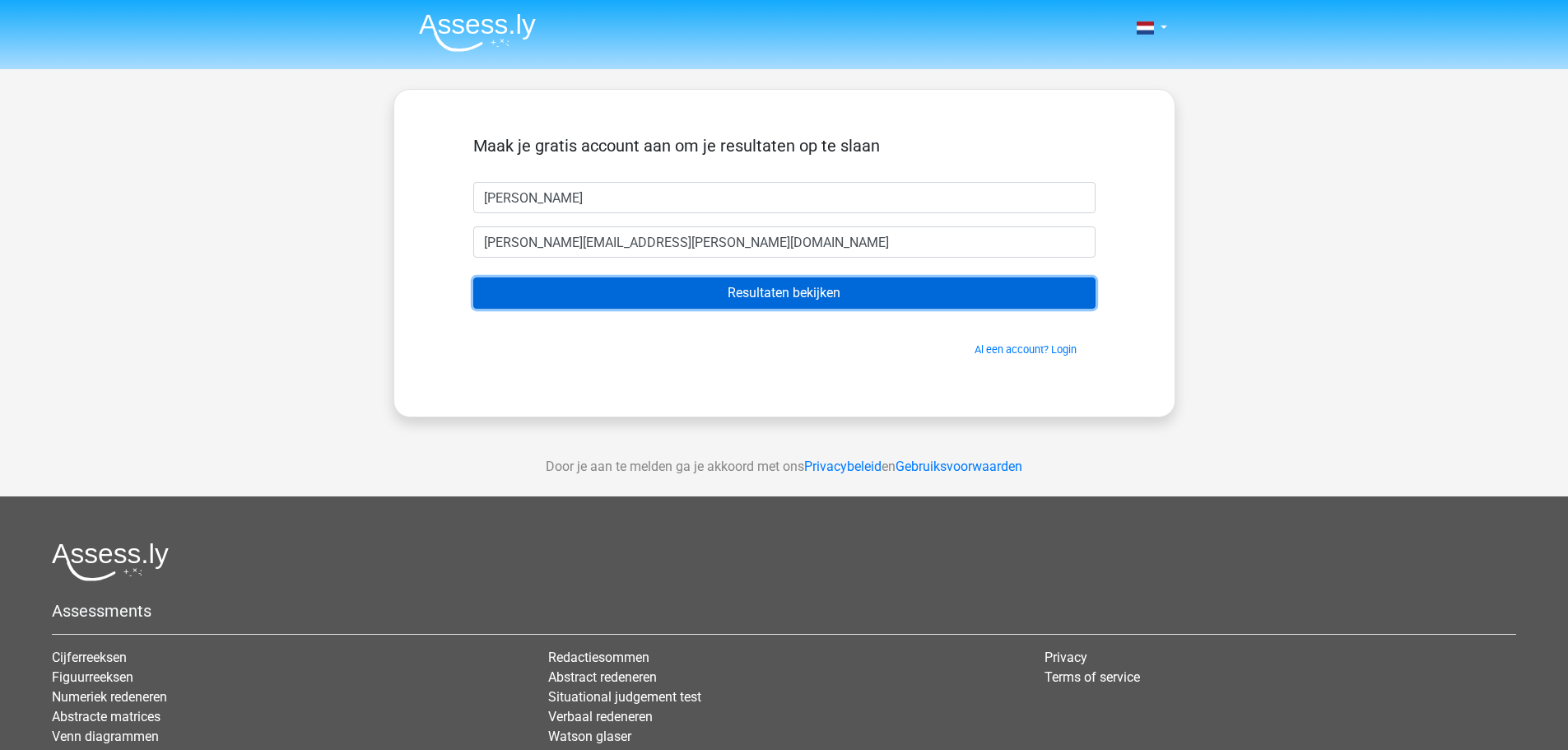
click at [759, 298] on input "Resultaten bekijken" at bounding box center [784, 294] width 622 height 31
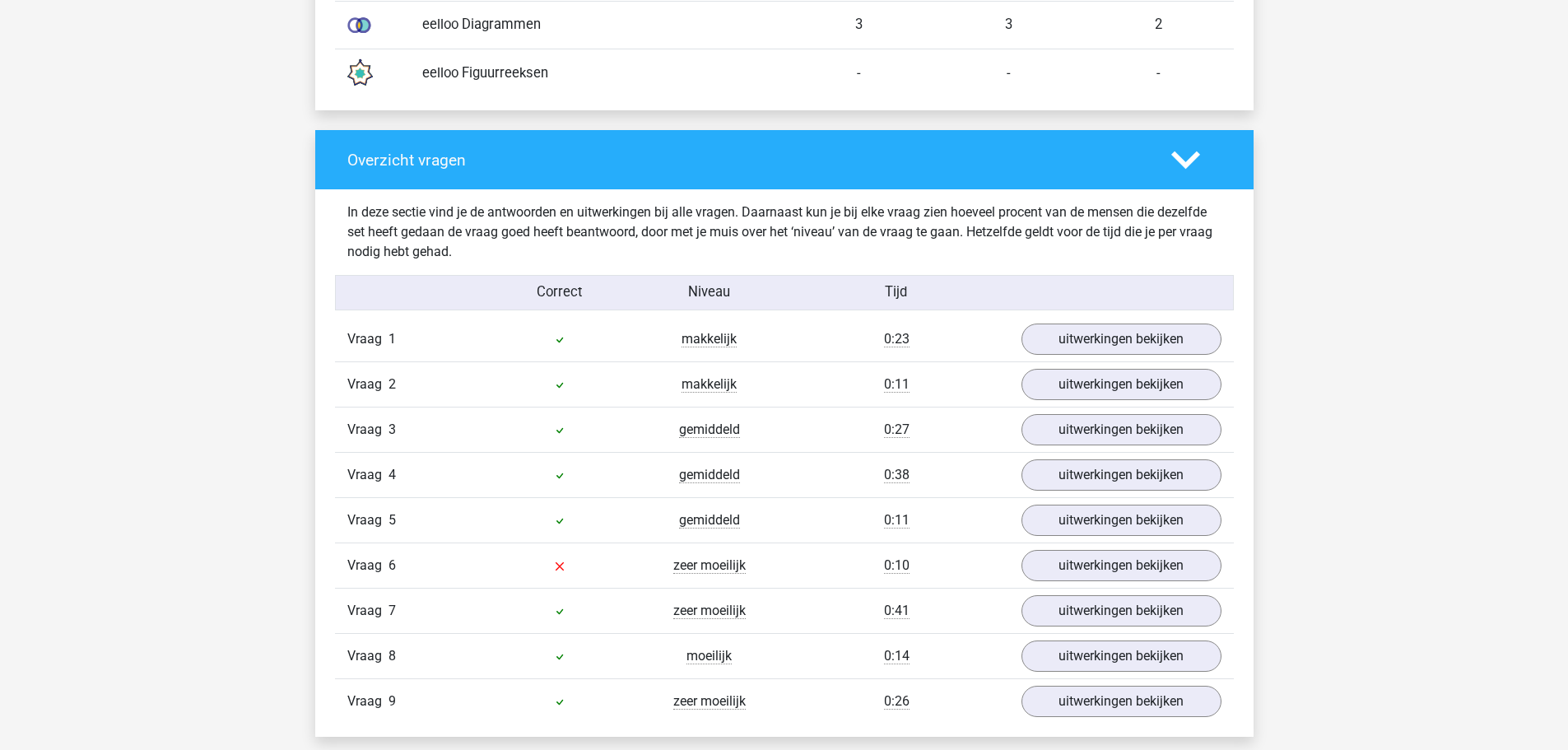
scroll to position [1645, 0]
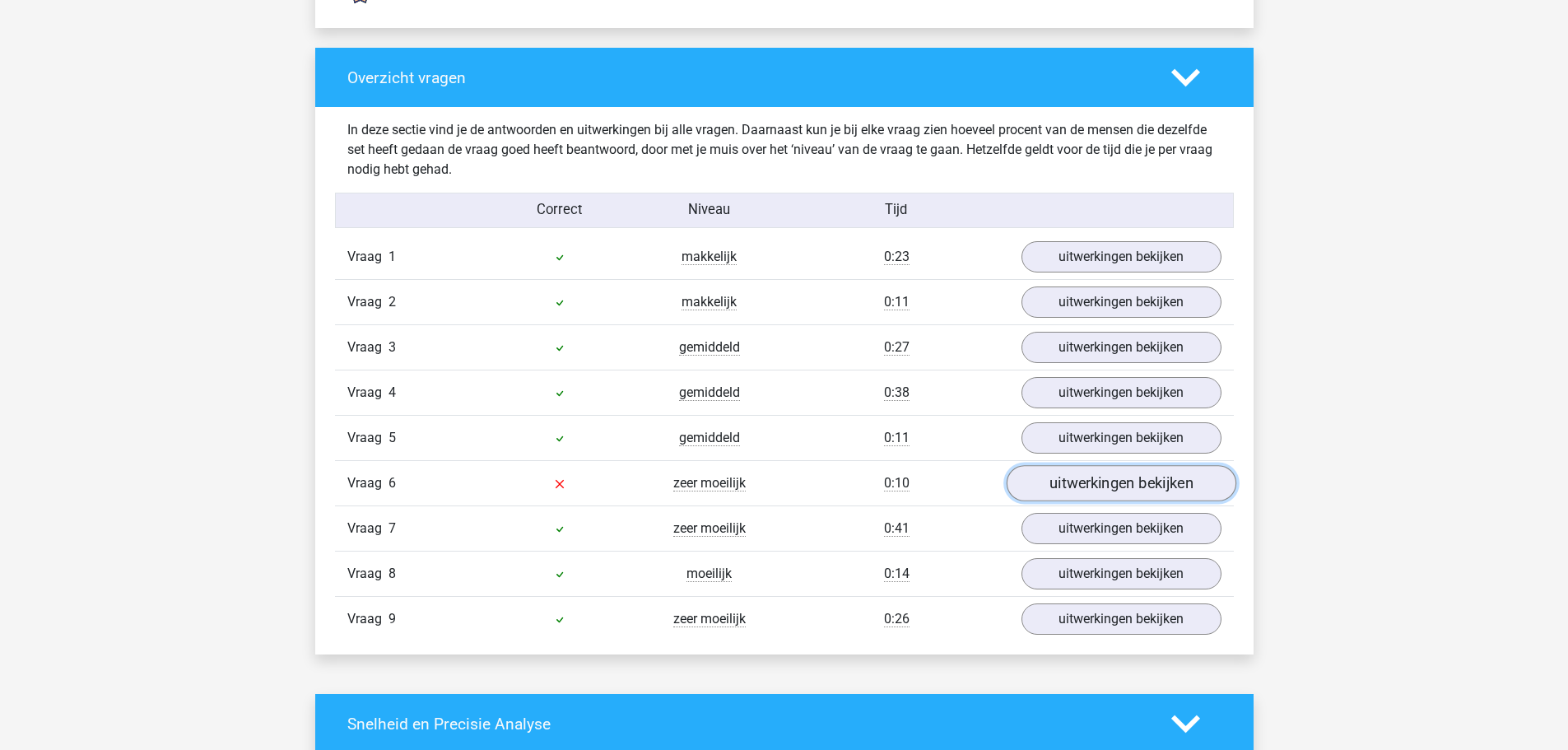
click at [1141, 492] on link "uitwerkingen bekijken" at bounding box center [1121, 482] width 230 height 36
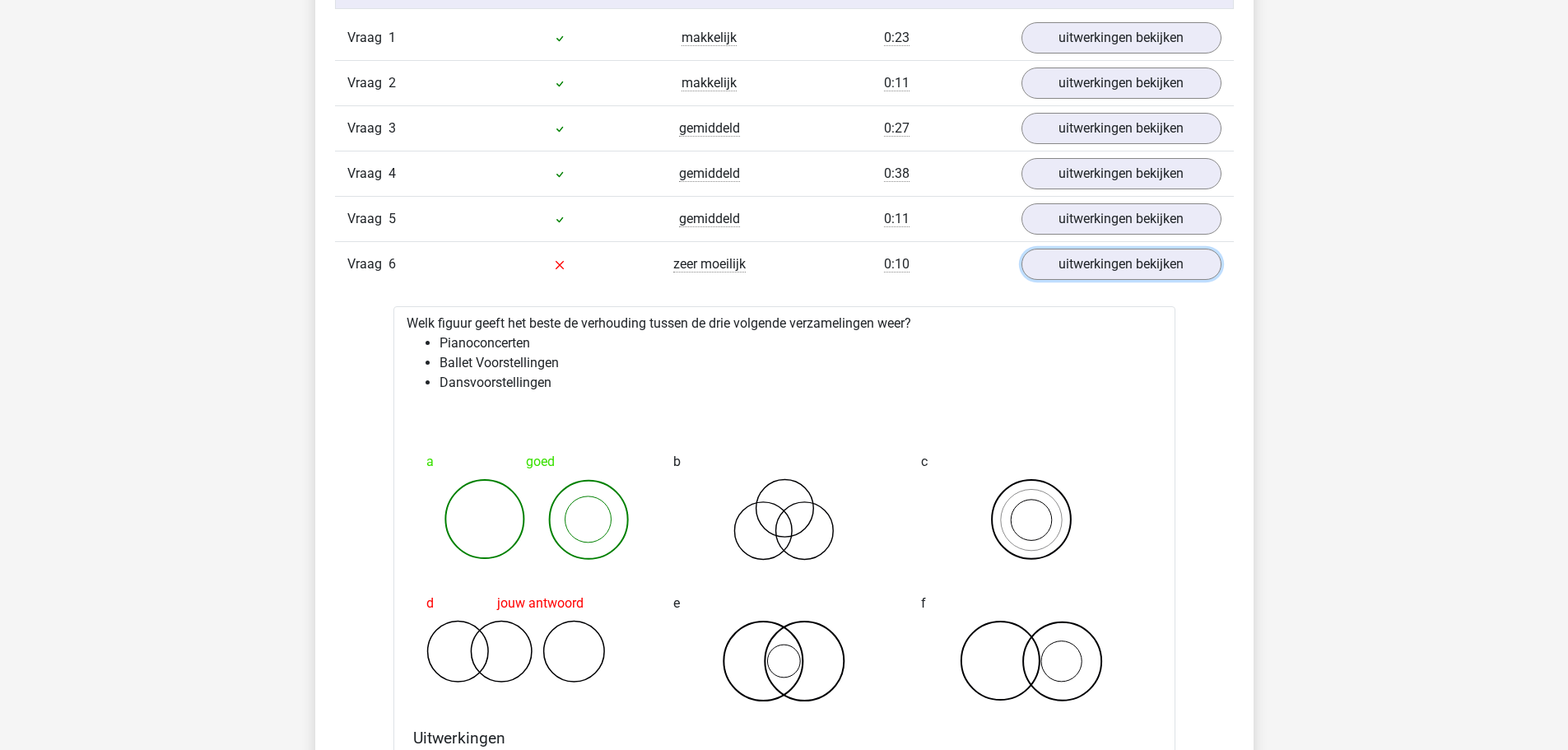
scroll to position [1893, 0]
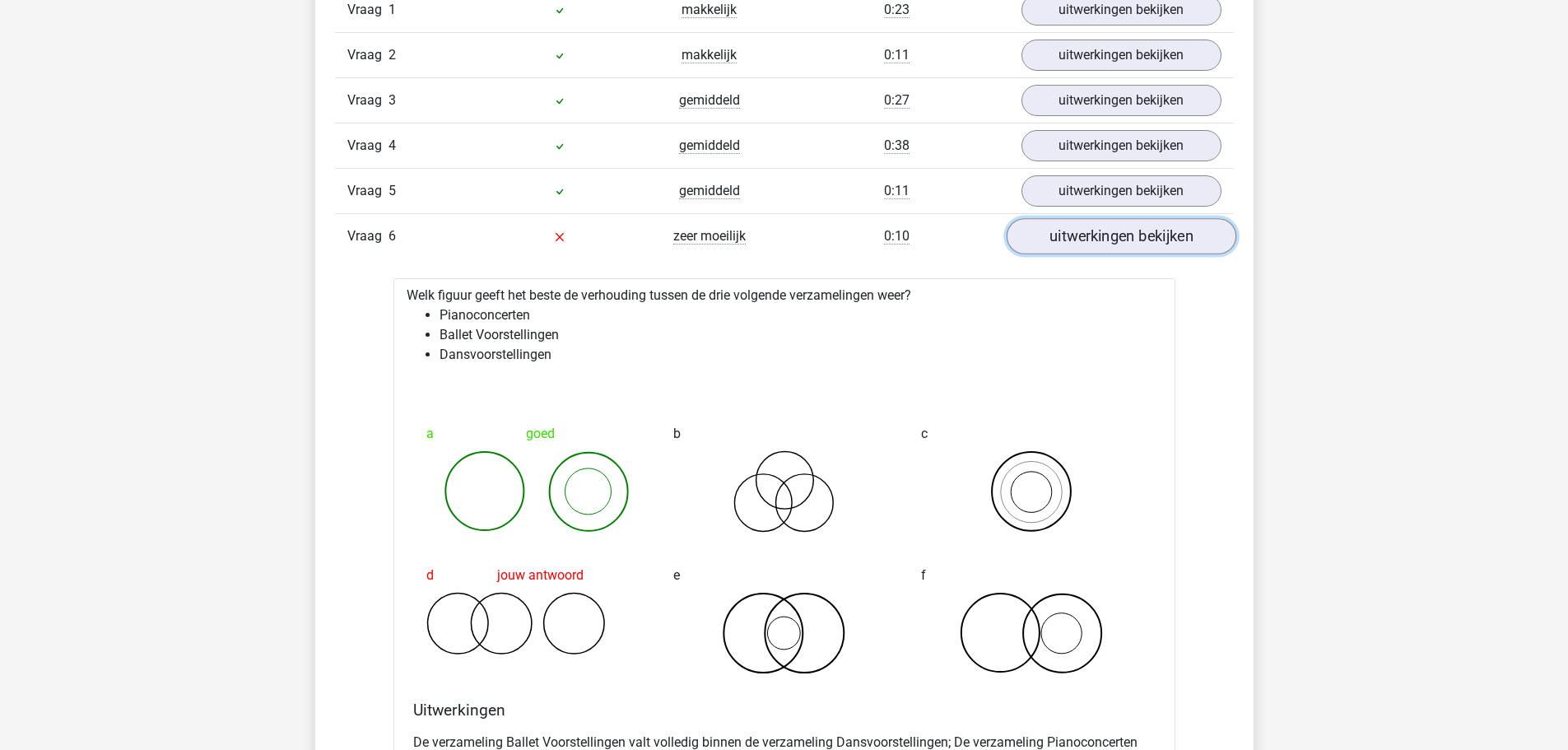
click at [1116, 242] on link "uitwerkingen bekijken" at bounding box center [1121, 236] width 230 height 36
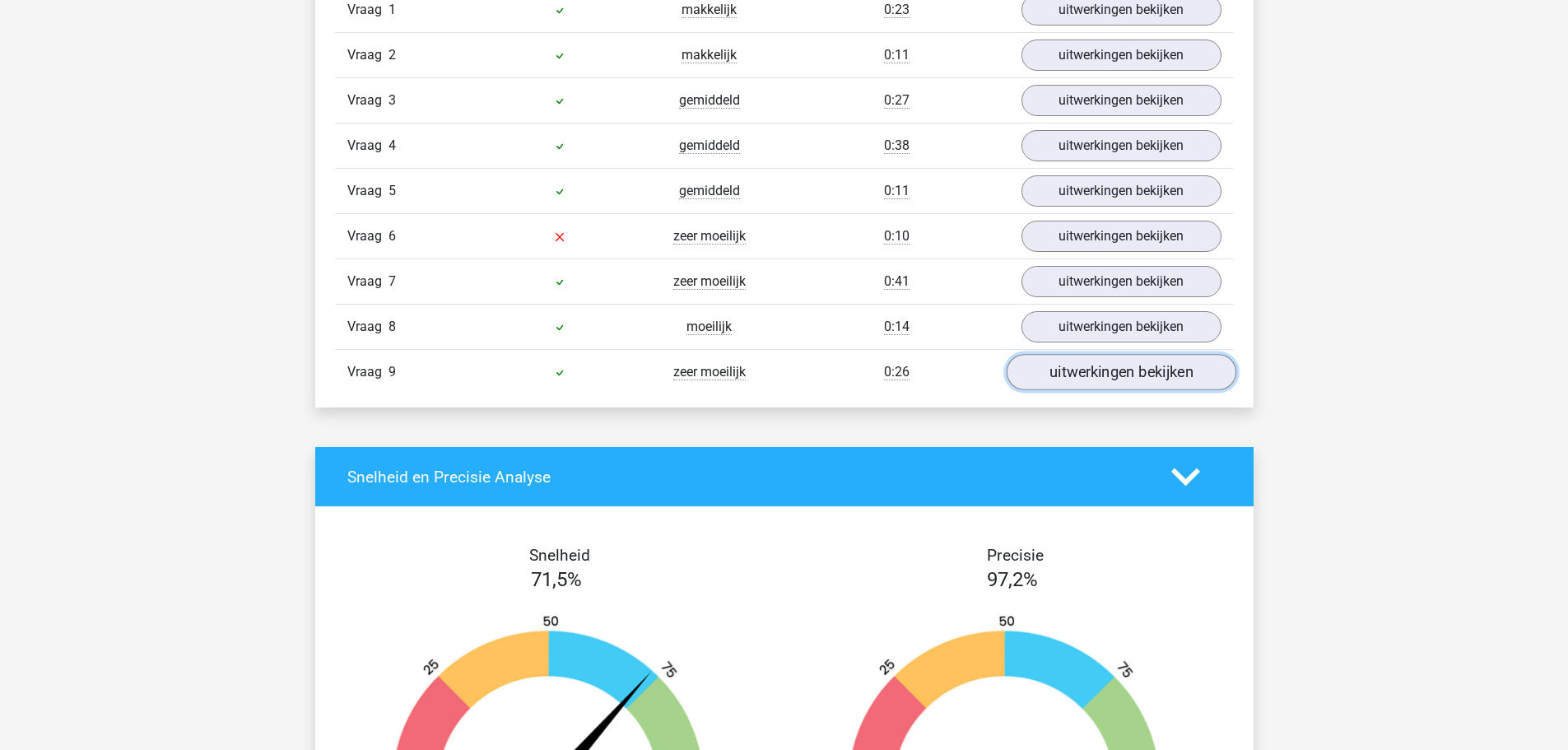
click at [1082, 373] on link "uitwerkingen bekijken" at bounding box center [1121, 371] width 230 height 36
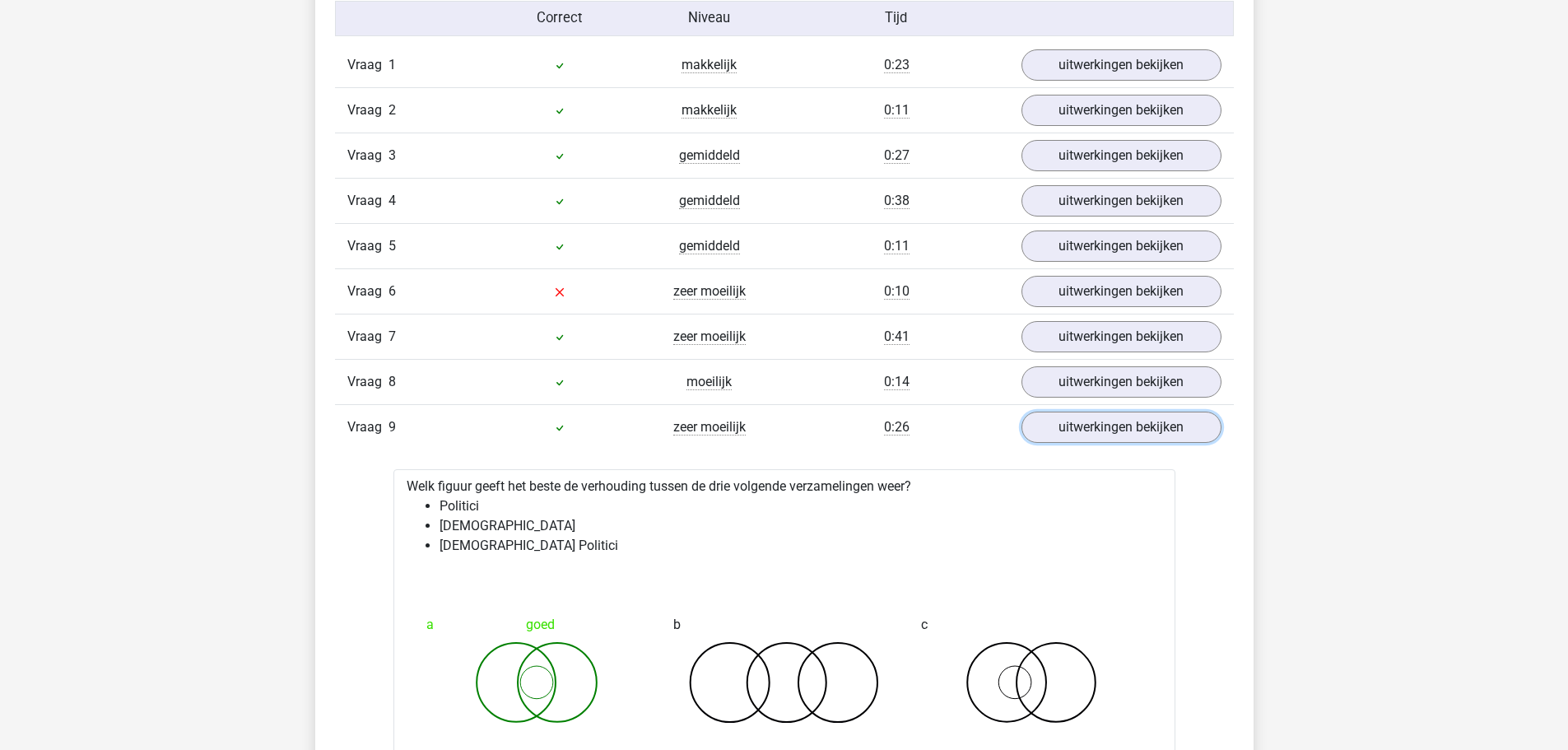
scroll to position [1728, 0]
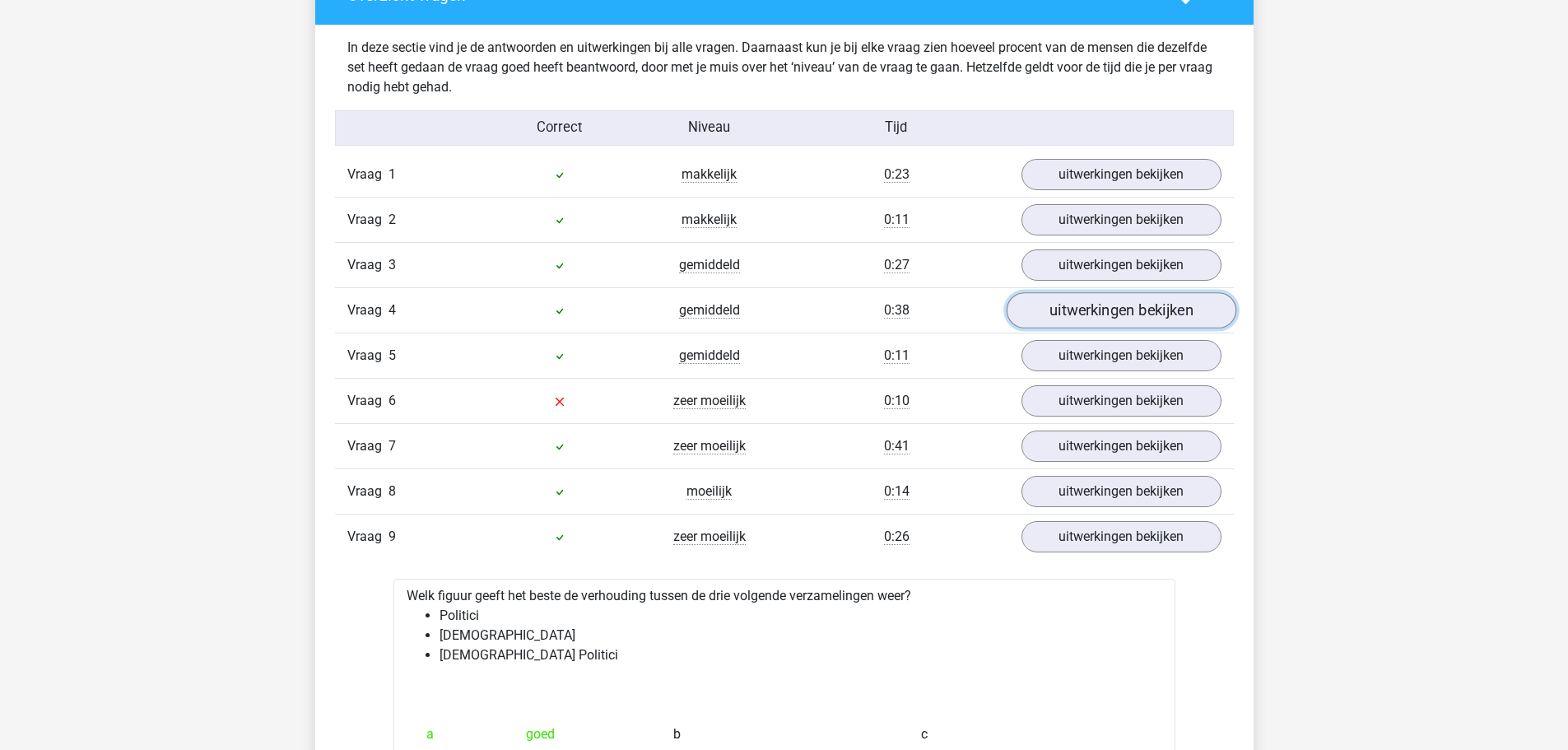
click at [1126, 312] on link "uitwerkingen bekijken" at bounding box center [1121, 309] width 230 height 36
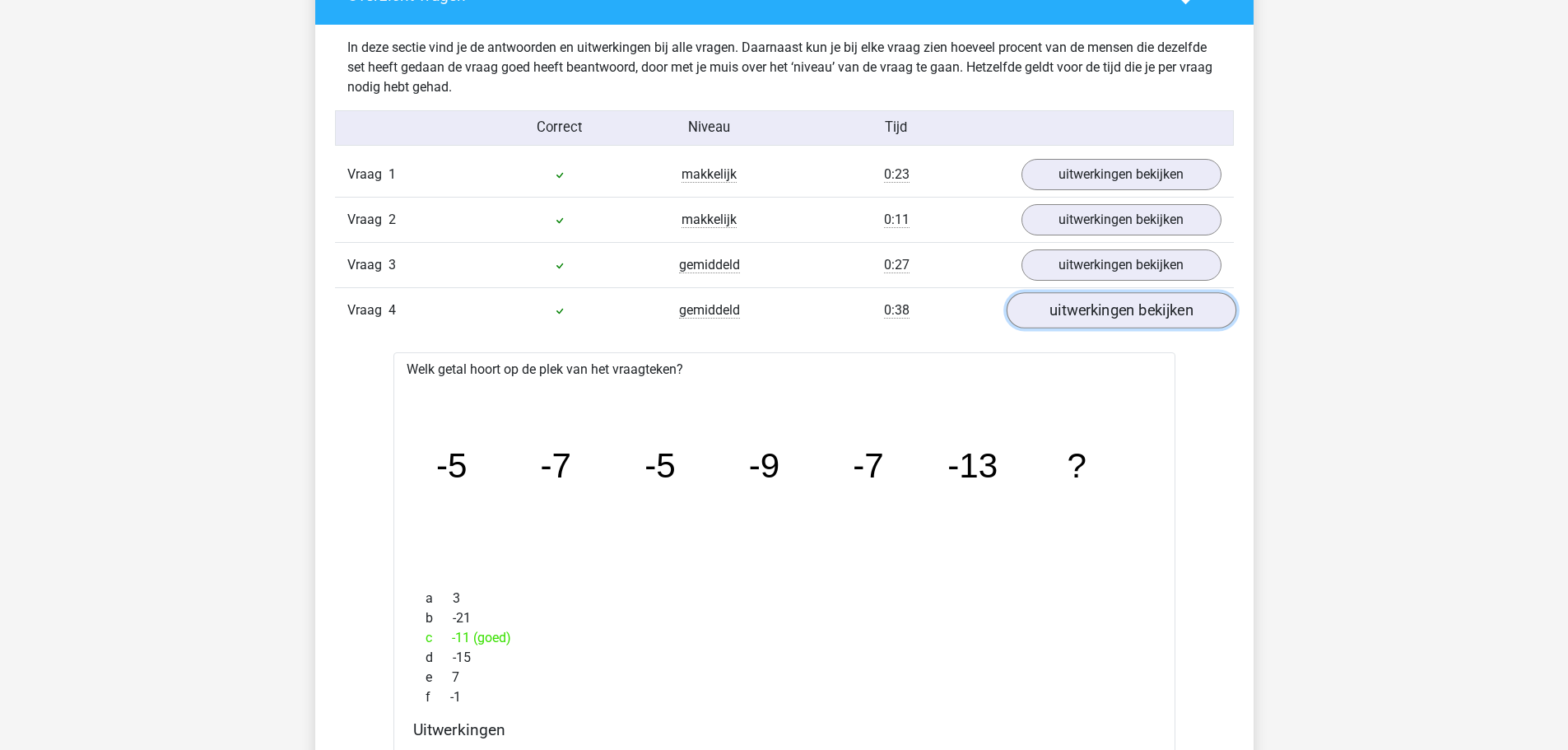
click at [1098, 312] on link "uitwerkingen bekijken" at bounding box center [1121, 309] width 230 height 36
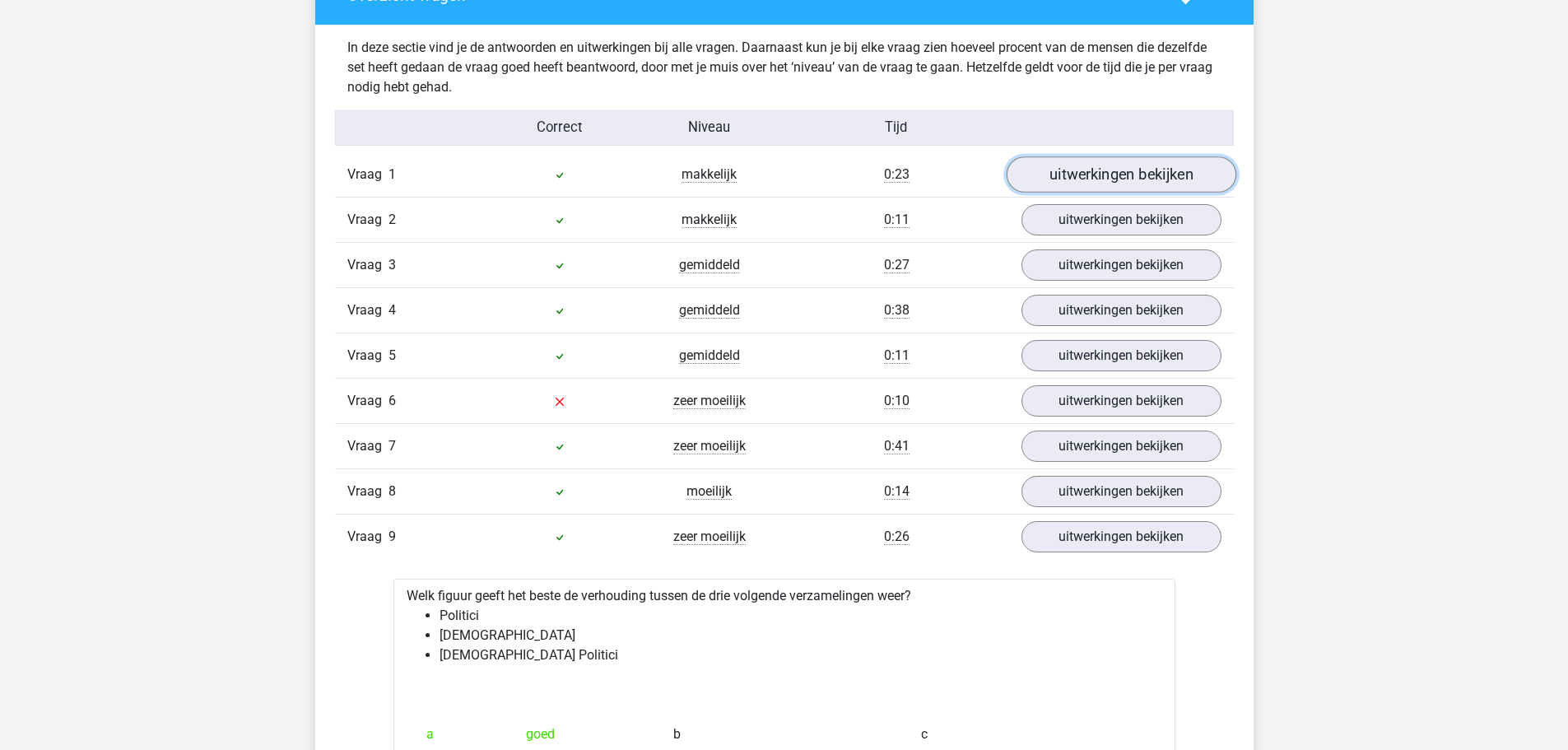
click at [1143, 178] on link "uitwerkingen bekijken" at bounding box center [1121, 174] width 230 height 36
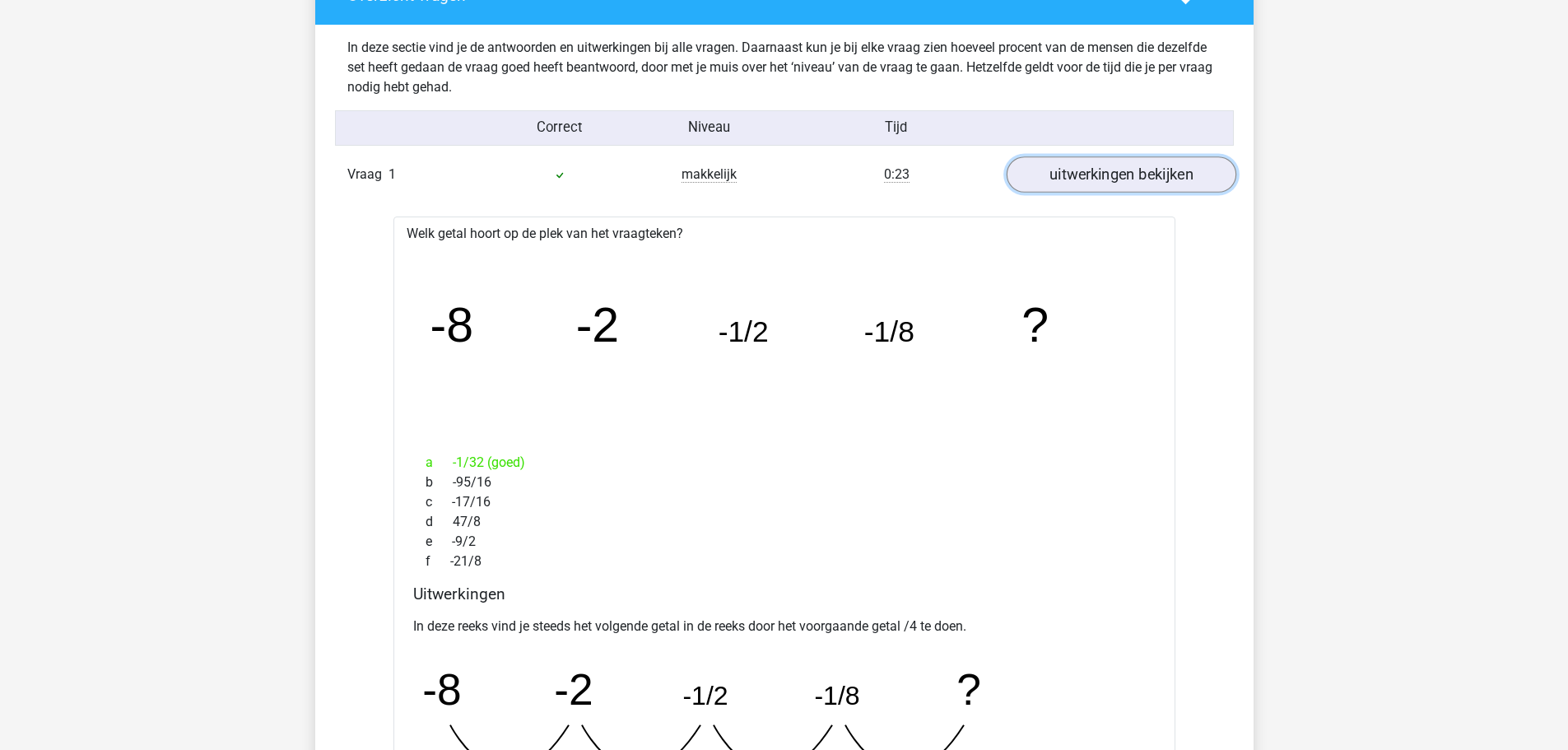
click at [1143, 178] on link "uitwerkingen bekijken" at bounding box center [1121, 174] width 230 height 36
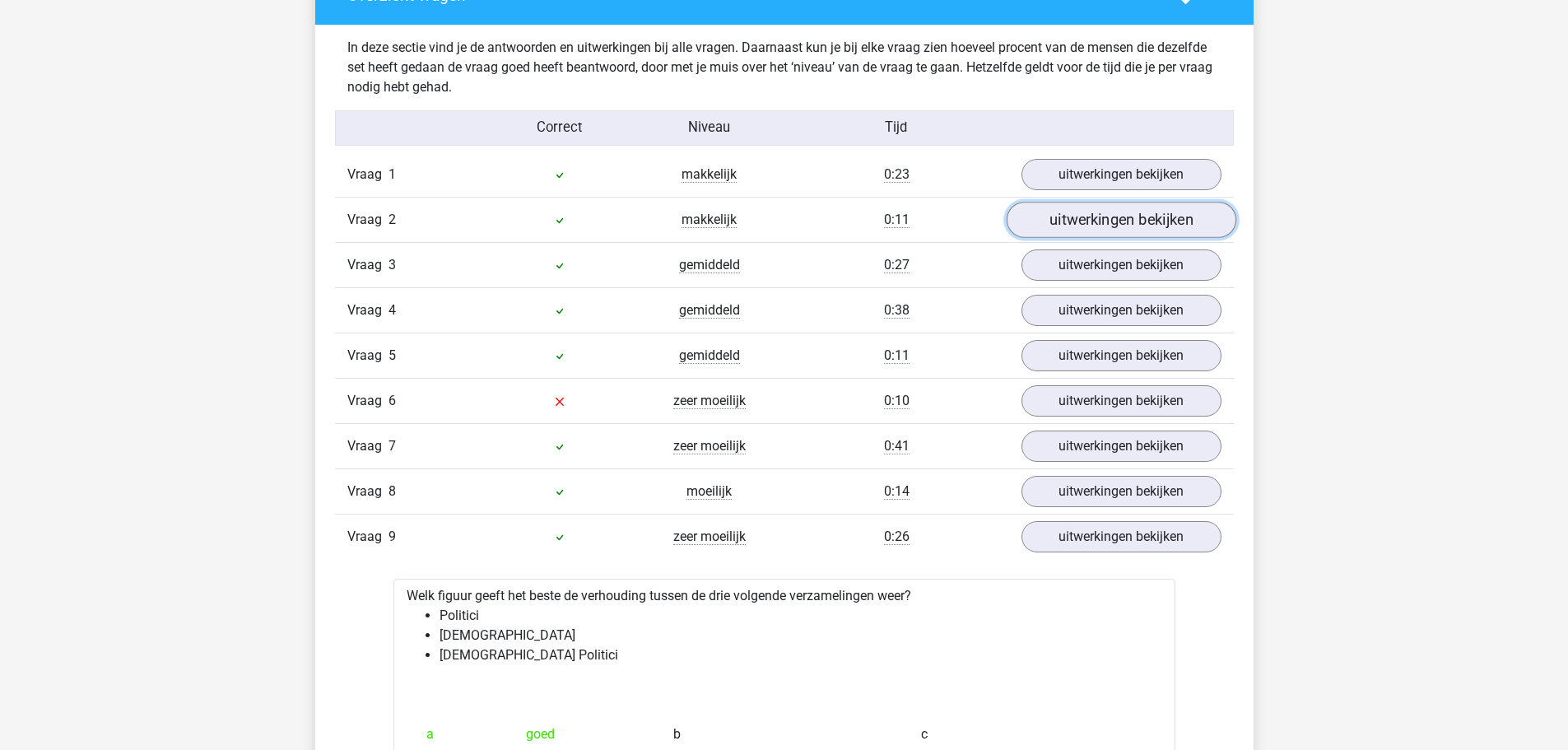
click at [1113, 217] on link "uitwerkingen bekijken" at bounding box center [1121, 219] width 230 height 36
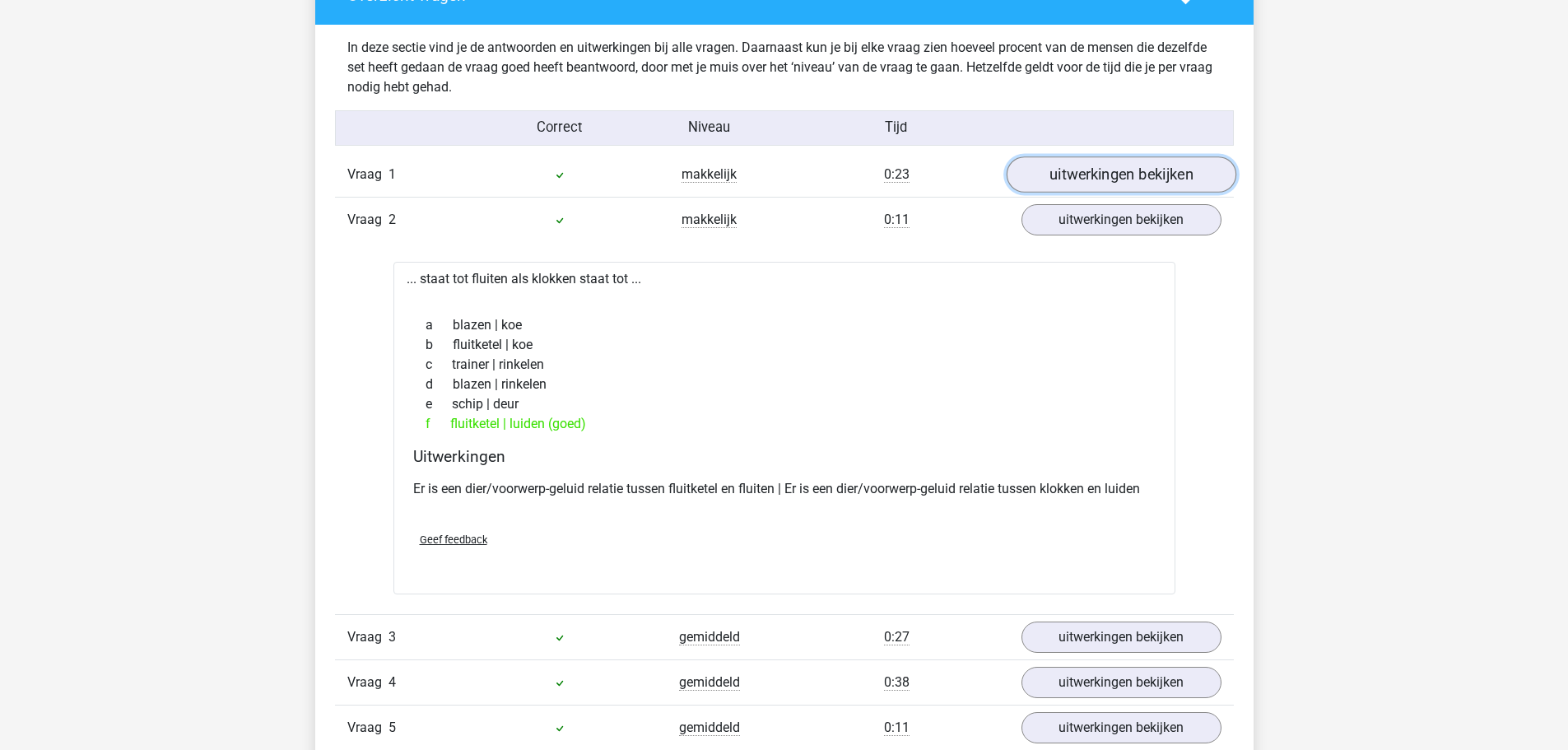
click at [1135, 176] on link "uitwerkingen bekijken" at bounding box center [1121, 174] width 230 height 36
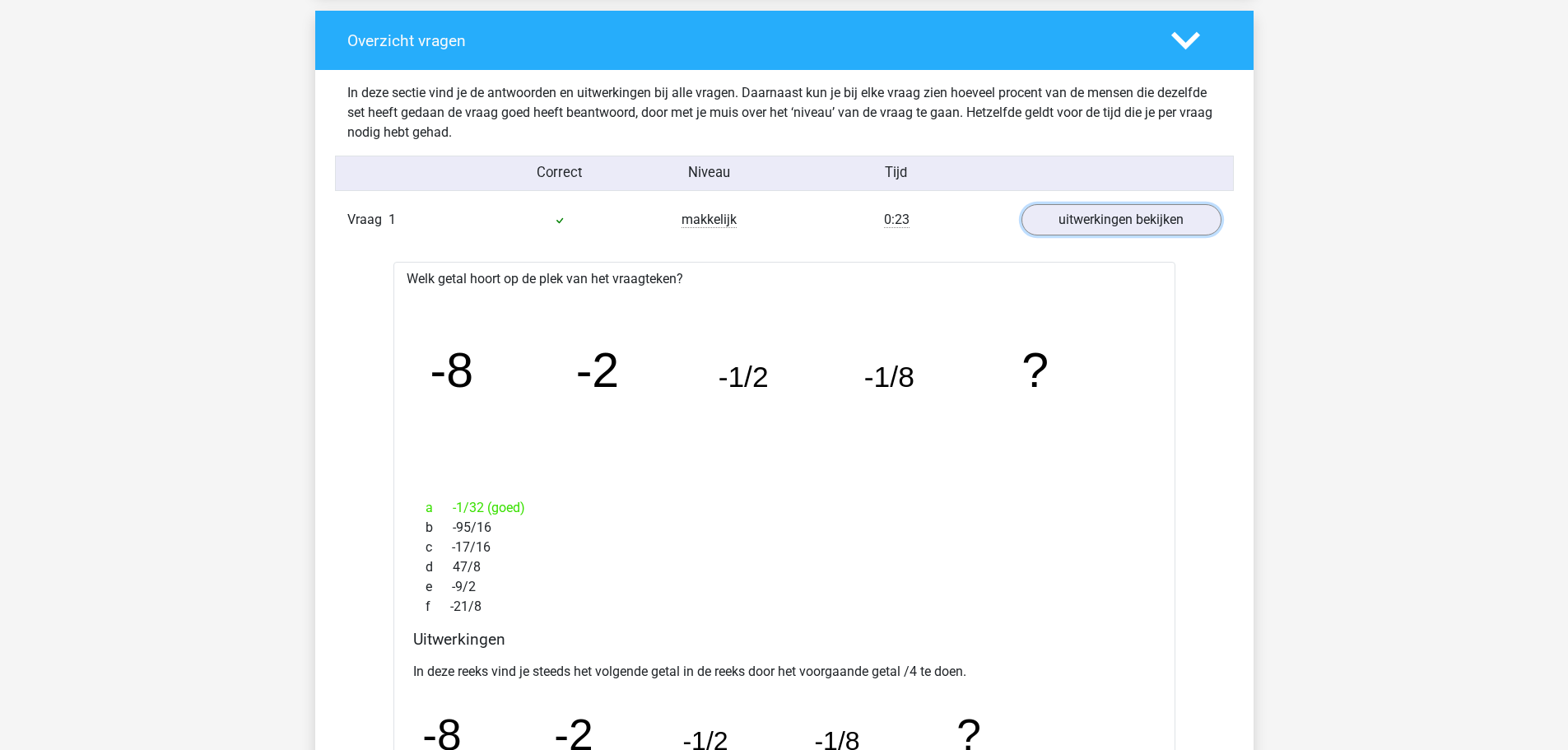
scroll to position [1645, 0]
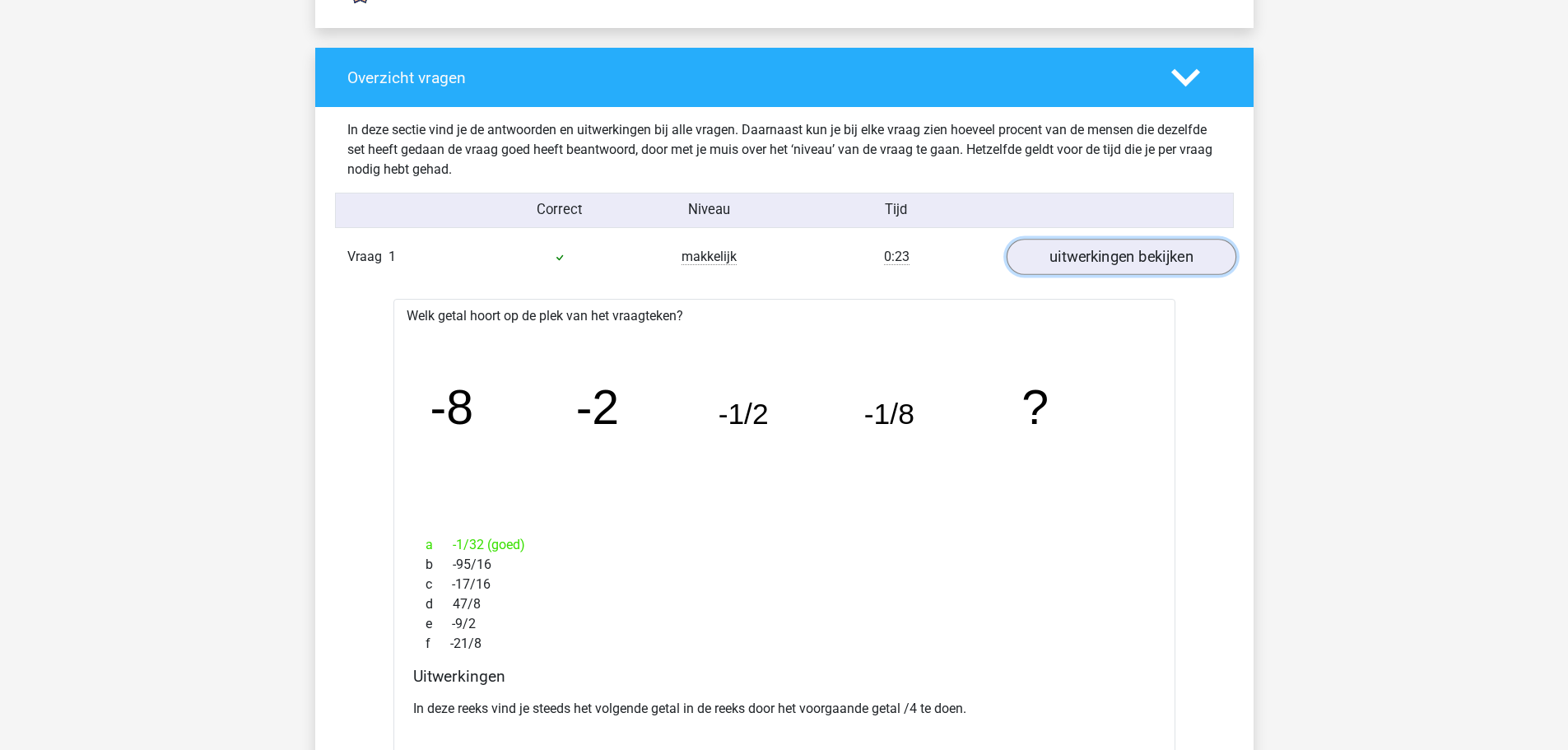
click at [1121, 261] on link "uitwerkingen bekijken" at bounding box center [1121, 256] width 230 height 36
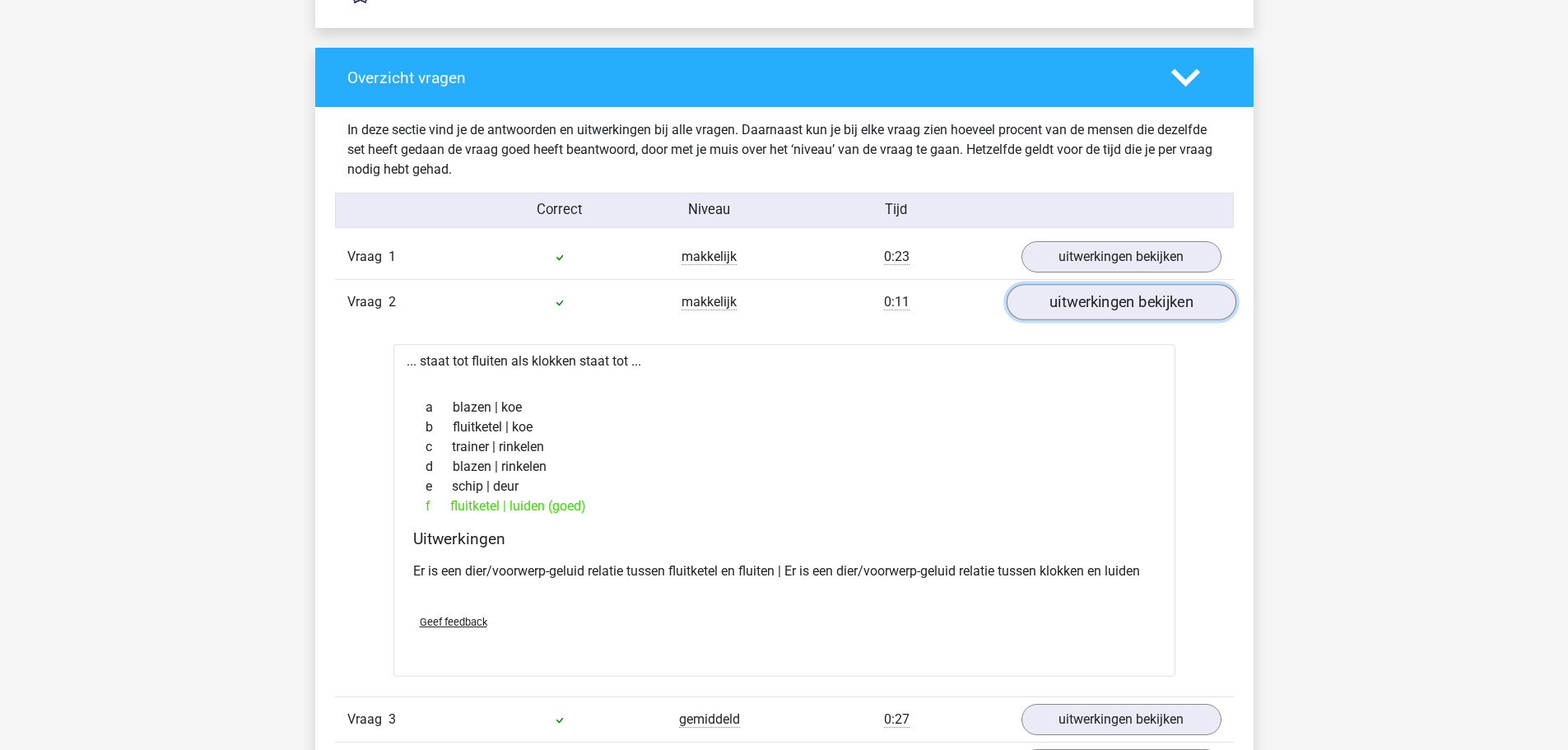
click at [1099, 303] on link "uitwerkingen bekijken" at bounding box center [1121, 302] width 230 height 36
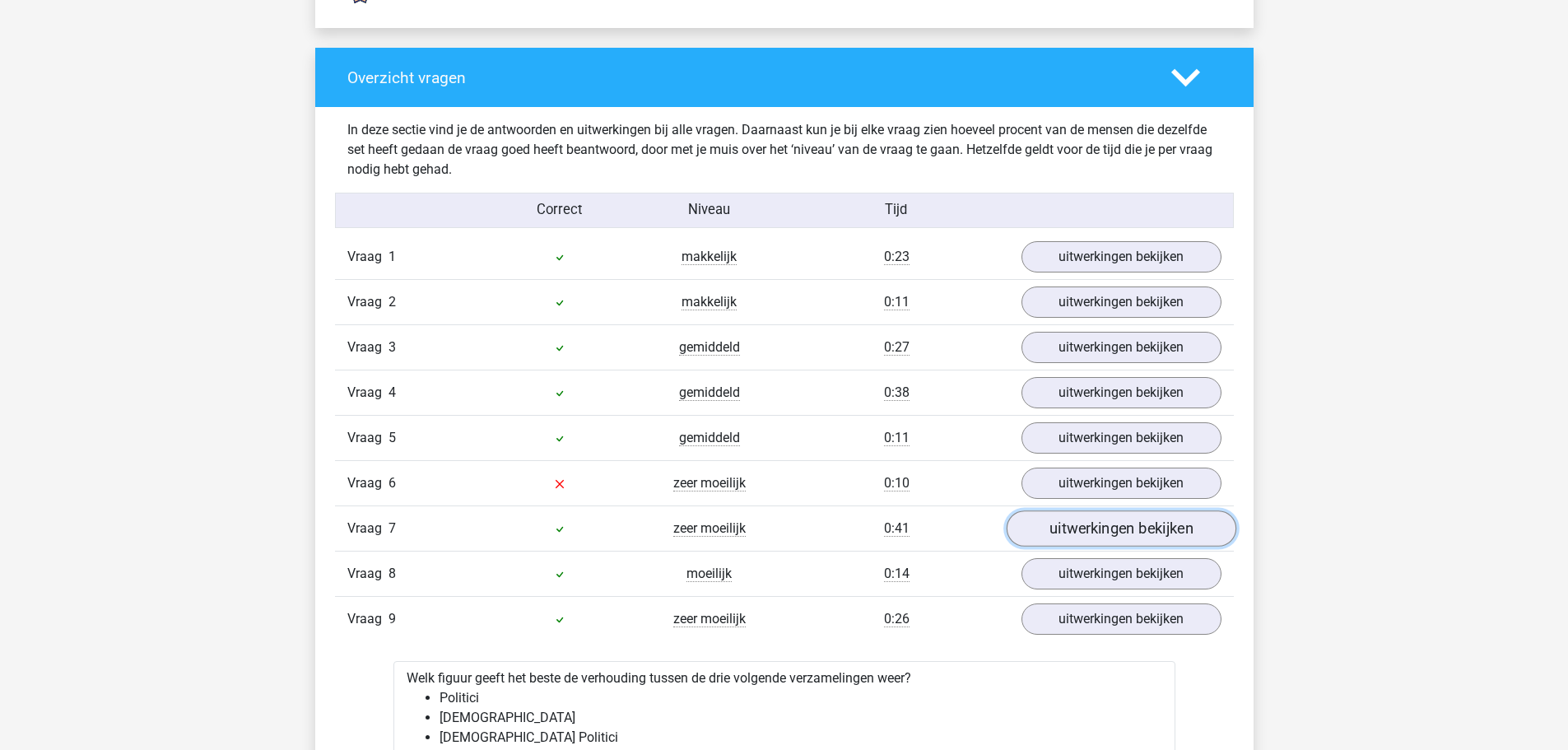
click at [1097, 526] on link "uitwerkingen bekijken" at bounding box center [1121, 528] width 230 height 36
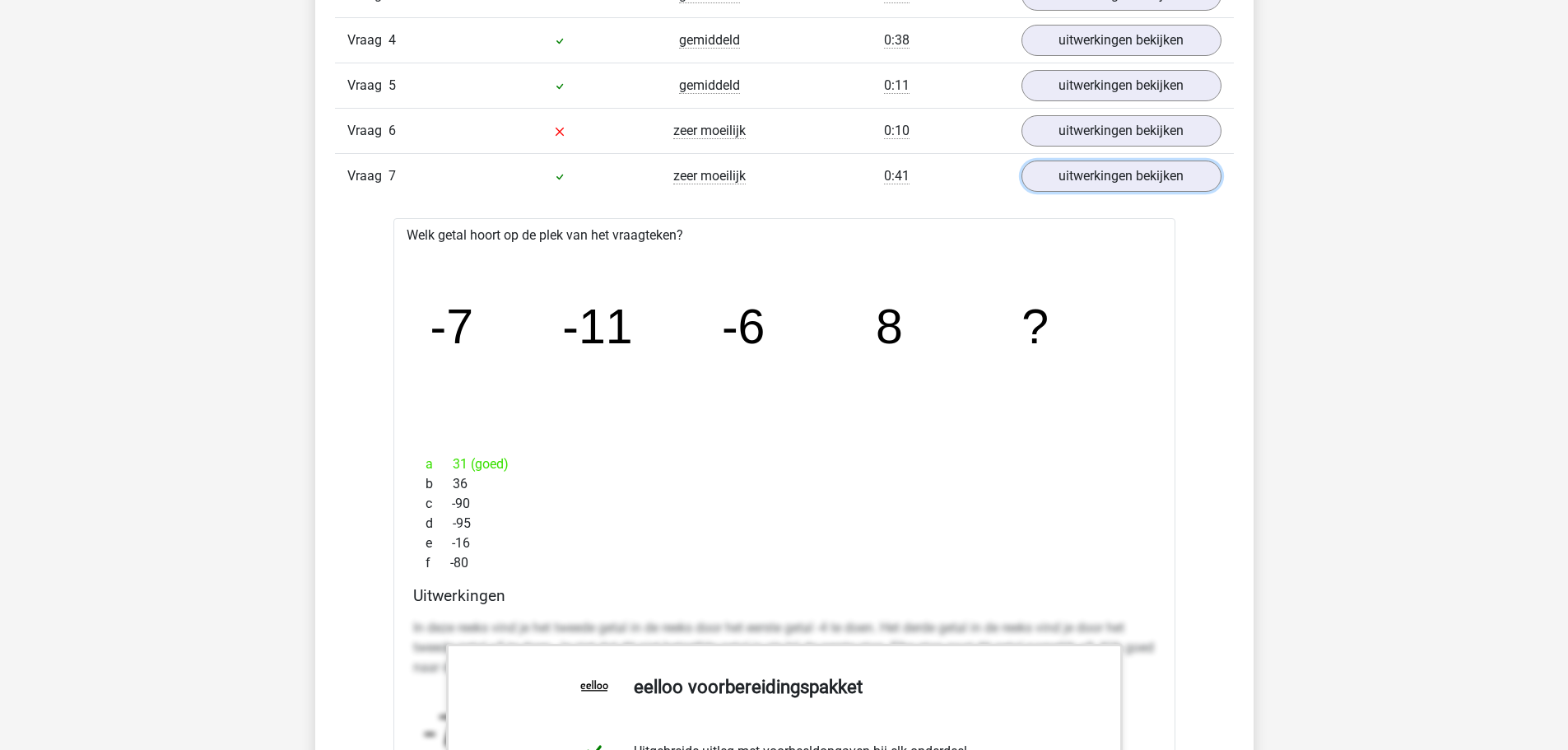
scroll to position [1975, 0]
